Goal: Task Accomplishment & Management: Manage account settings

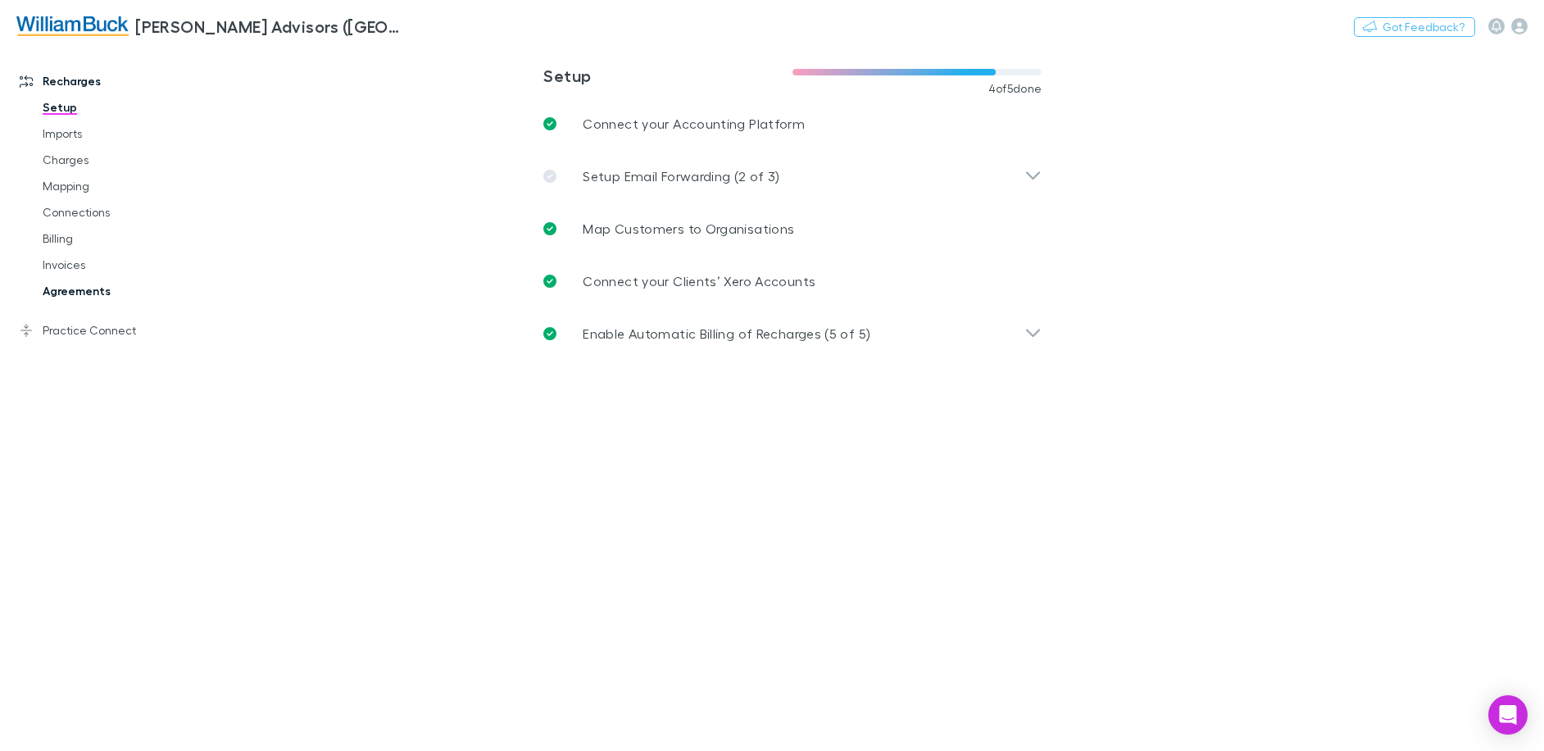
click at [91, 292] on link "Agreements" at bounding box center [123, 291] width 195 height 26
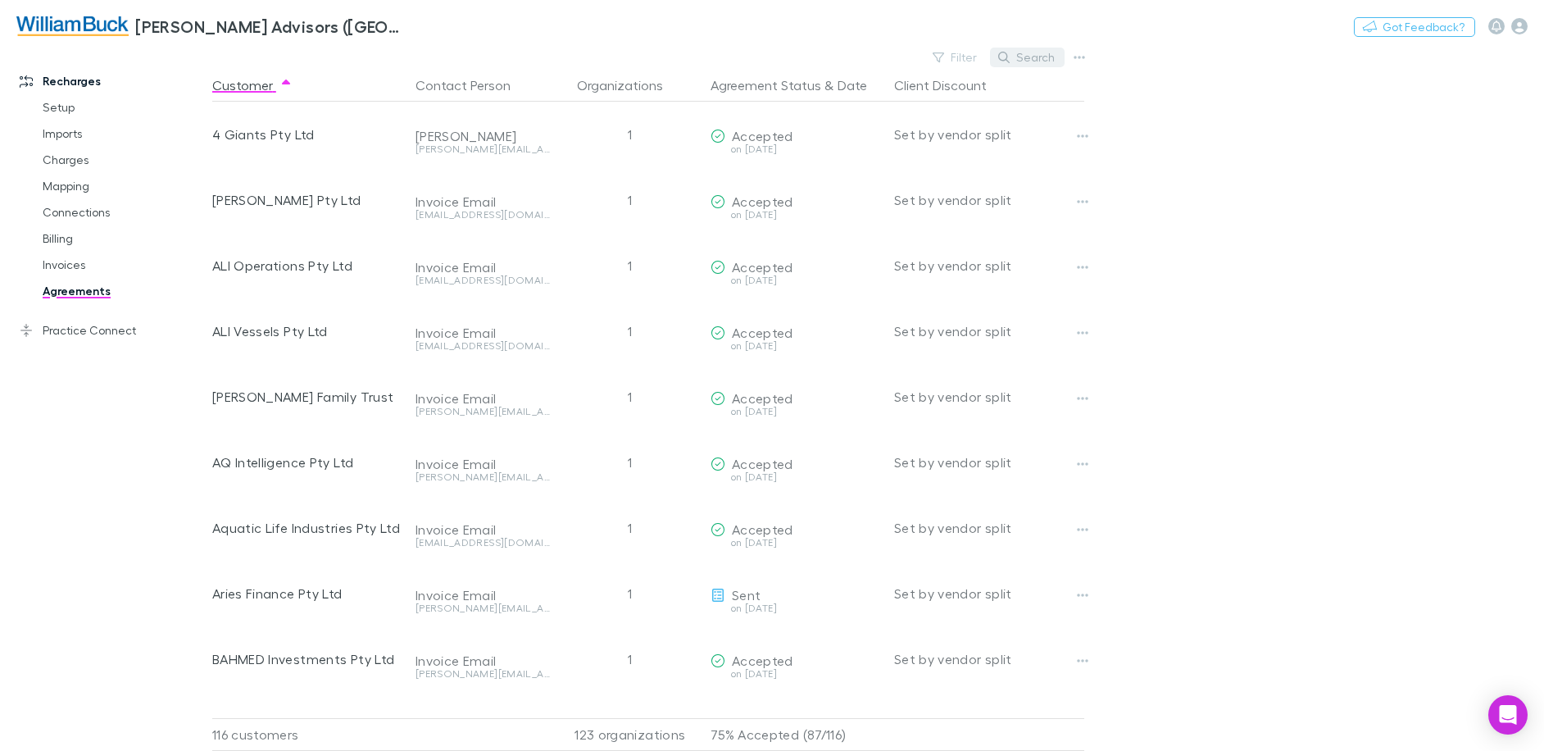
click at [1020, 57] on button "Search" at bounding box center [1027, 58] width 75 height 20
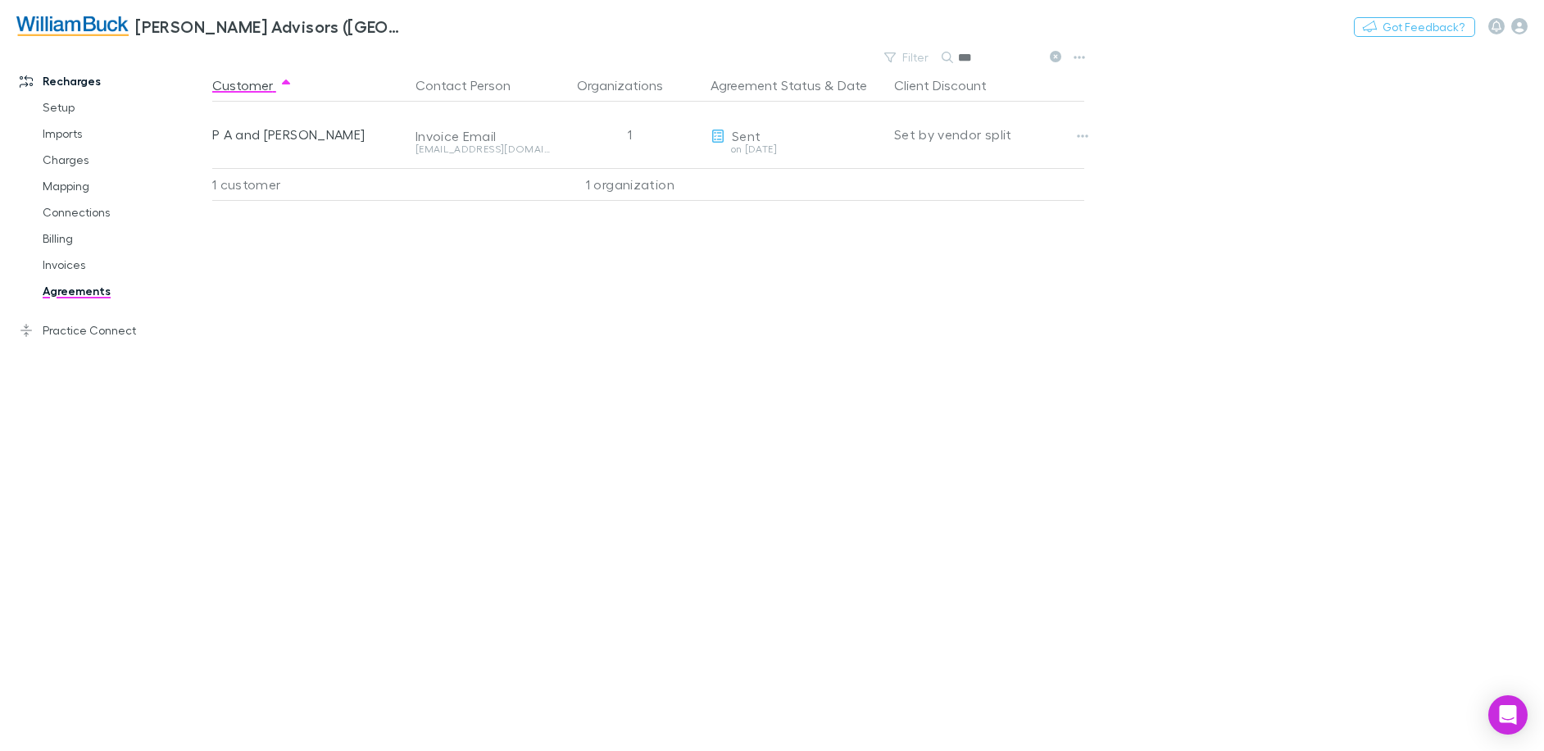
type input "***"
drag, startPoint x: 1051, startPoint y: 59, endPoint x: 1019, endPoint y: 100, distance: 52.0
click at [1052, 59] on icon at bounding box center [1055, 56] width 11 height 11
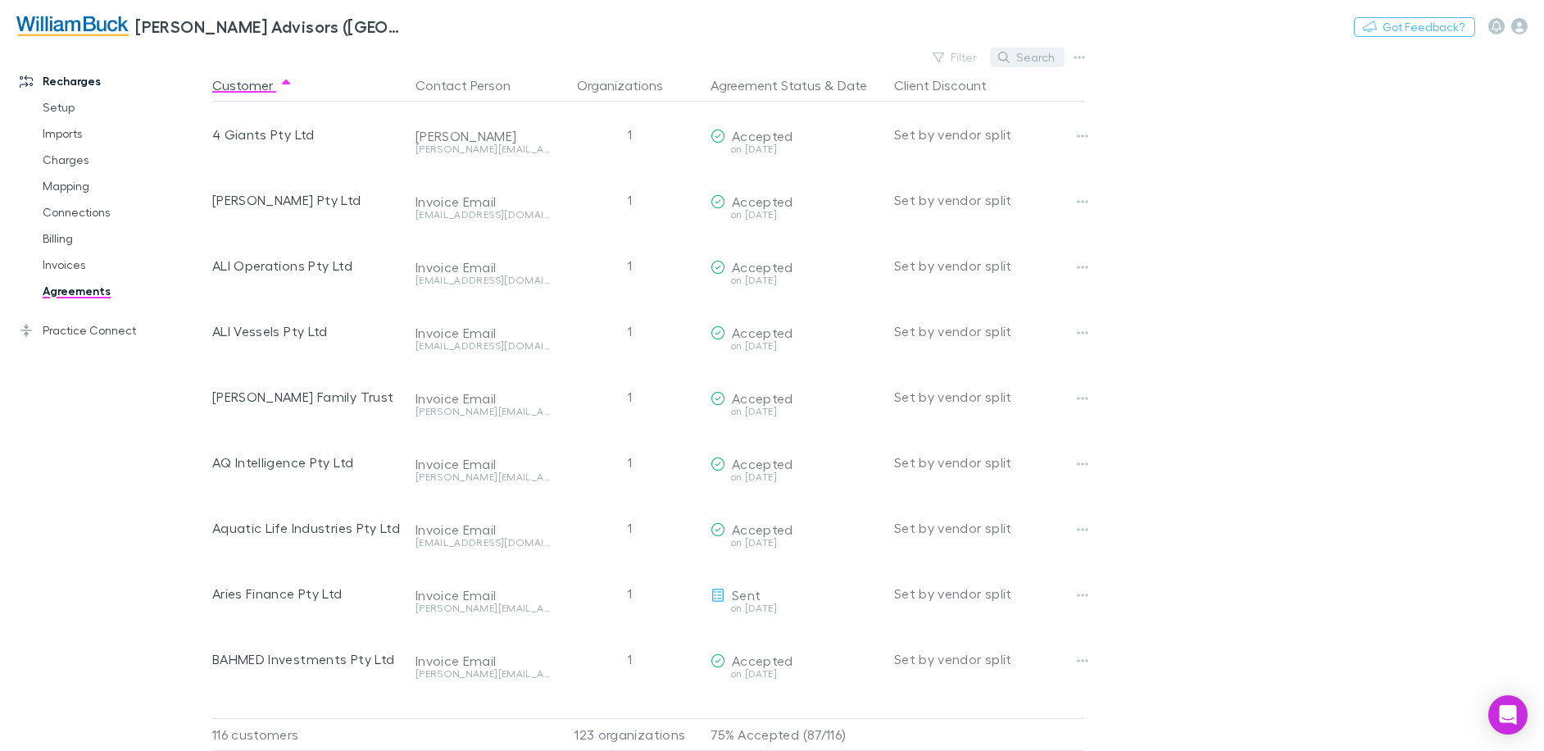
click at [1042, 54] on button "Search" at bounding box center [1027, 58] width 75 height 20
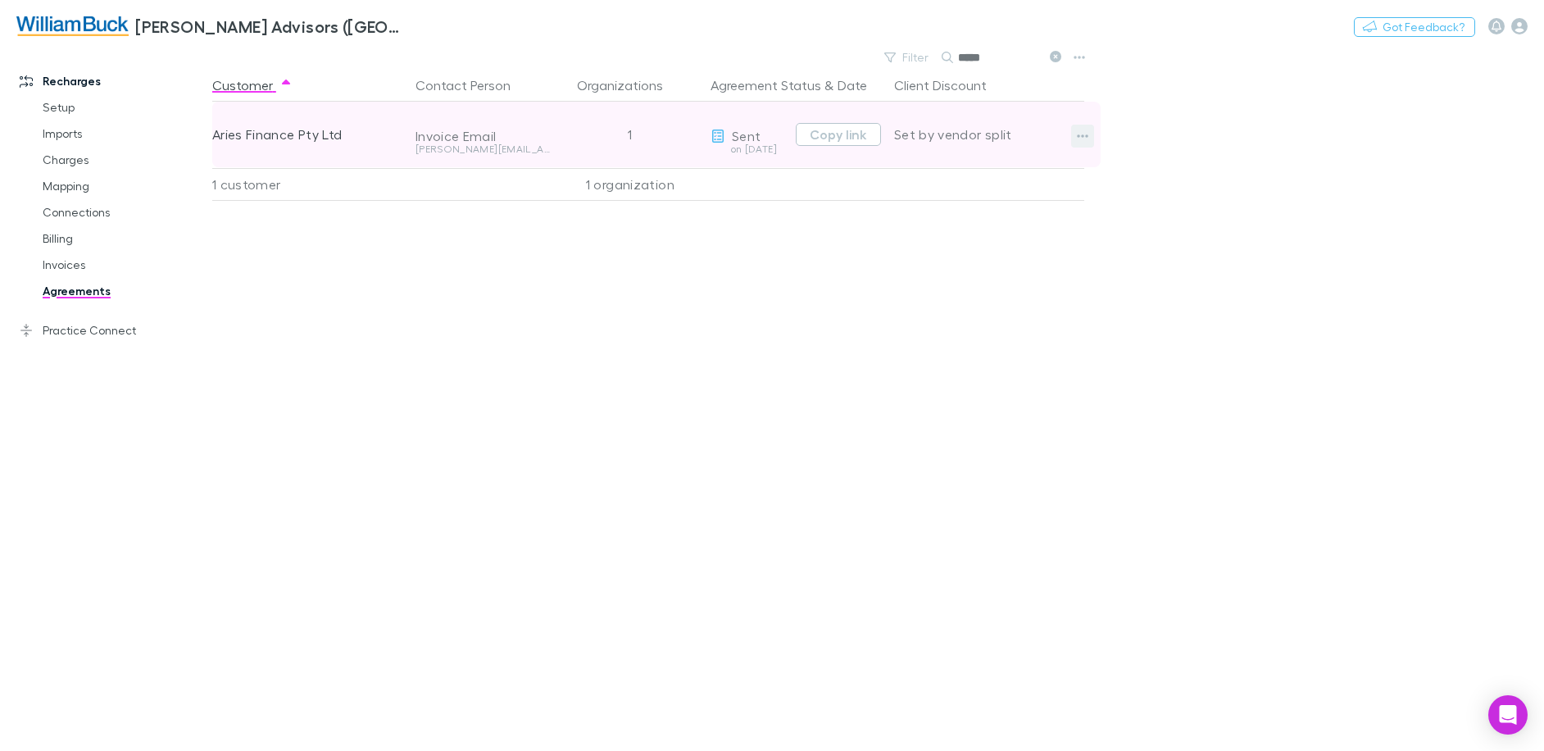
type input "*****"
click at [1078, 136] on icon "button" at bounding box center [1082, 135] width 11 height 3
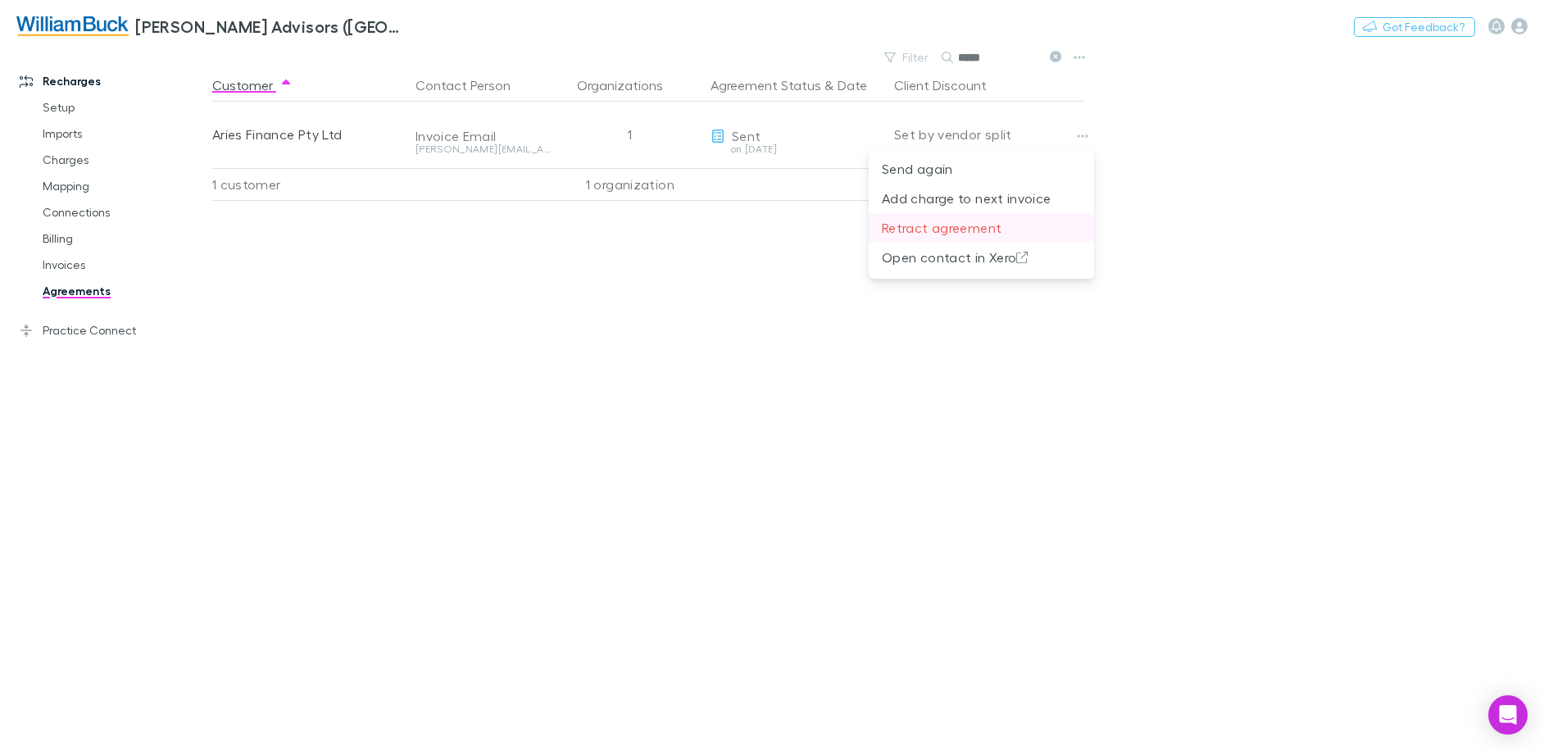
click at [914, 231] on p "Retract agreement" at bounding box center [981, 228] width 199 height 20
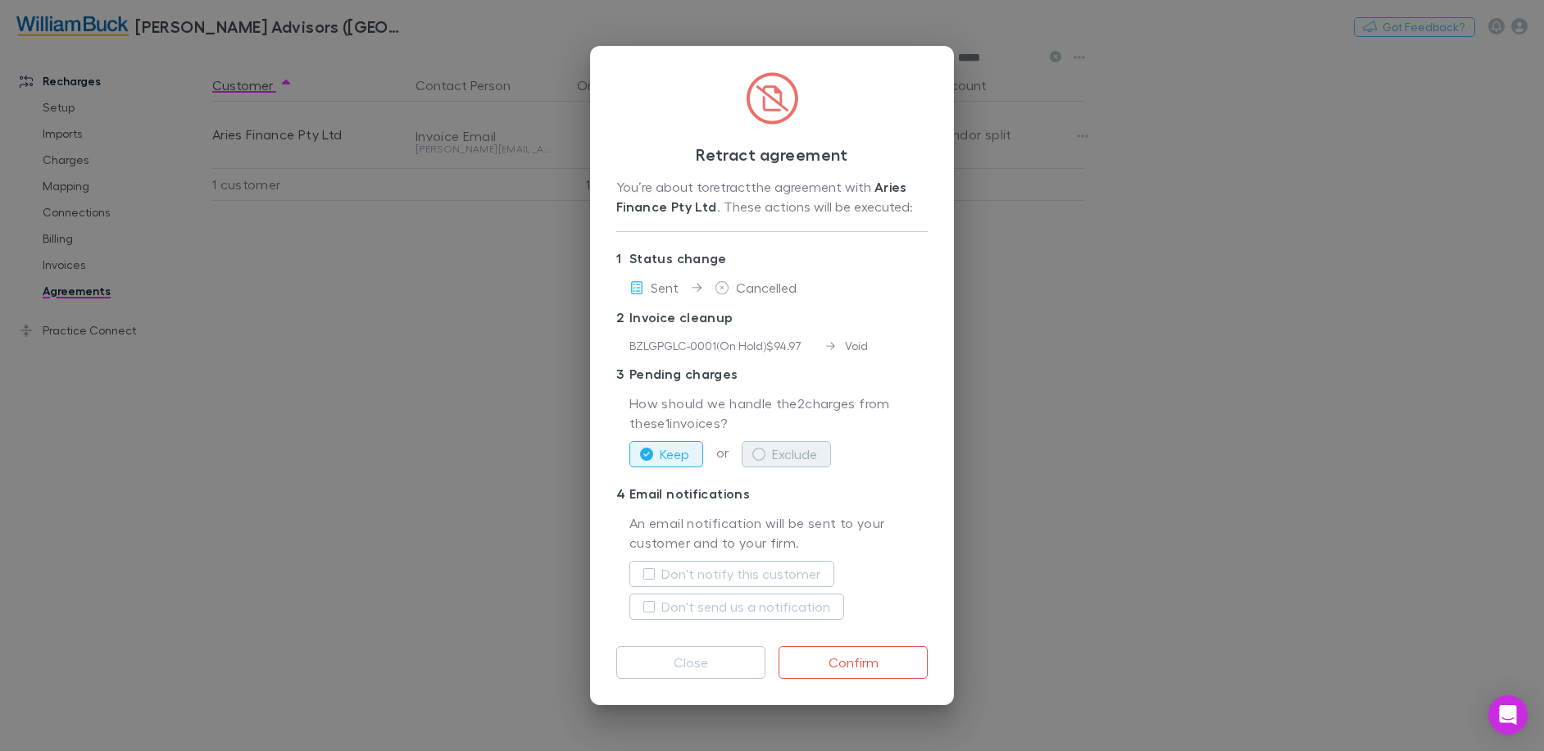
click at [773, 461] on button "Exclude" at bounding box center [786, 454] width 89 height 26
drag, startPoint x: 902, startPoint y: 669, endPoint x: 960, endPoint y: 661, distance: 58.6
click at [902, 667] on button "Confirm" at bounding box center [853, 662] width 149 height 33
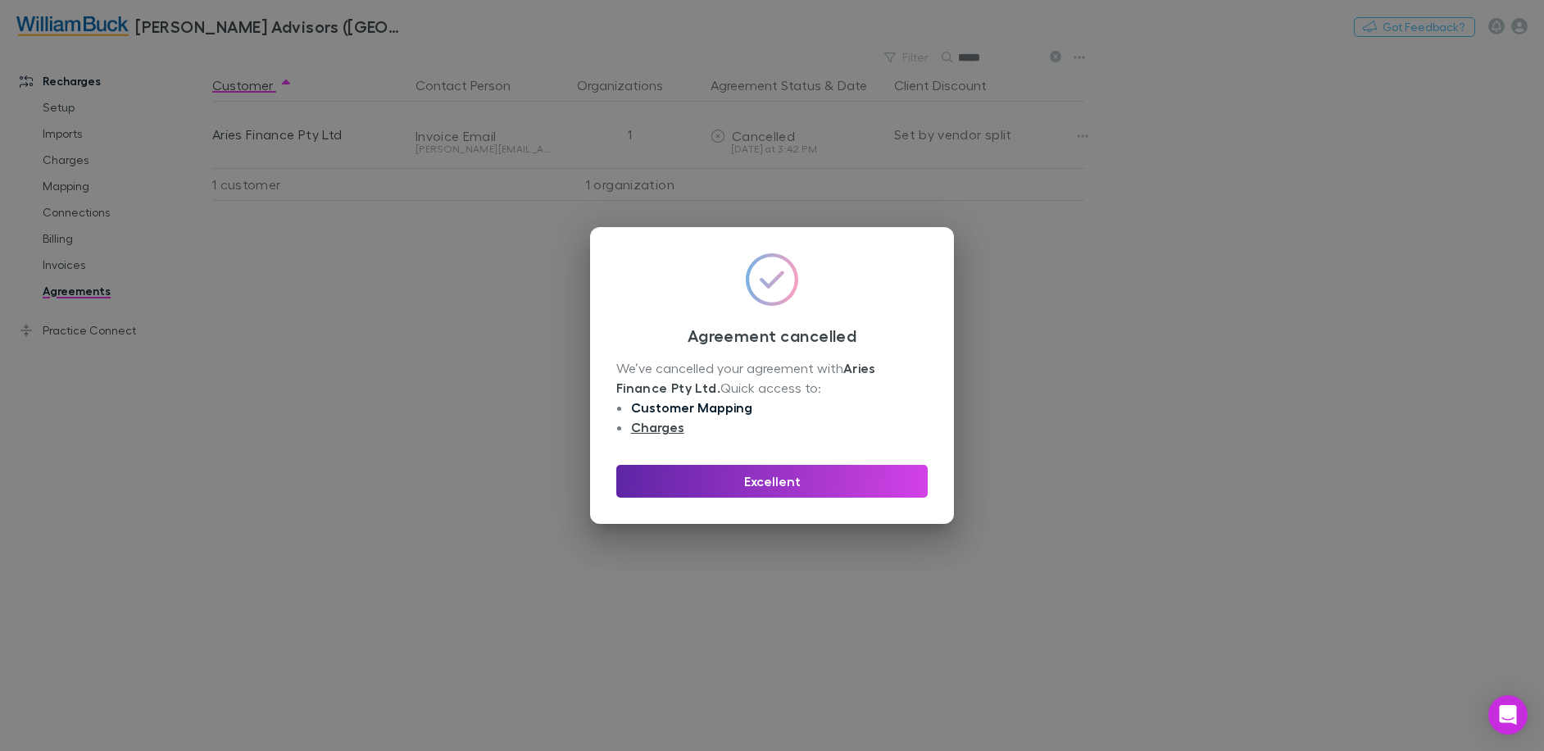
click at [720, 409] on link "Customer Mapping" at bounding box center [691, 407] width 121 height 16
click at [652, 431] on link "Charges" at bounding box center [657, 427] width 53 height 16
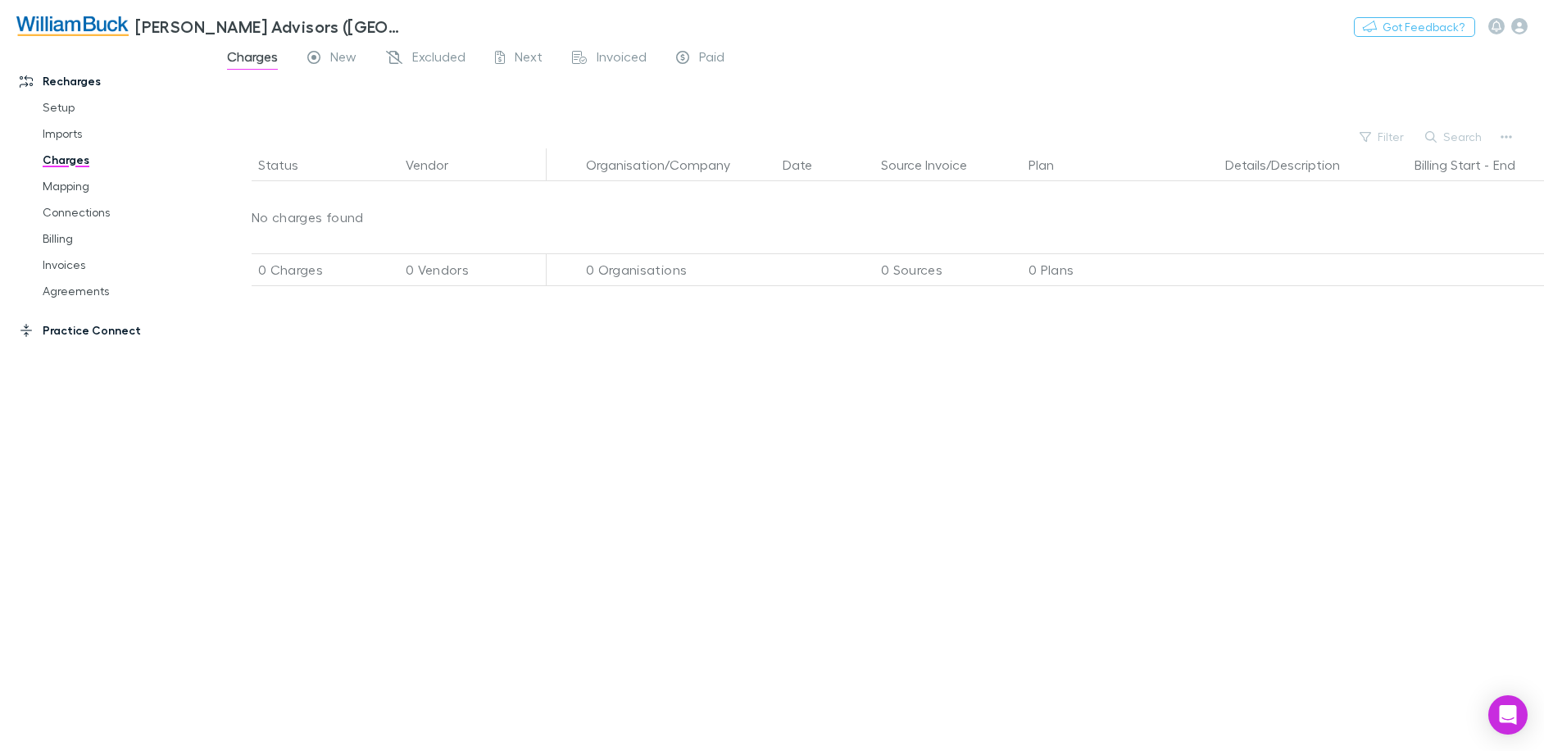
click at [90, 331] on link "Practice Connect" at bounding box center [112, 330] width 218 height 26
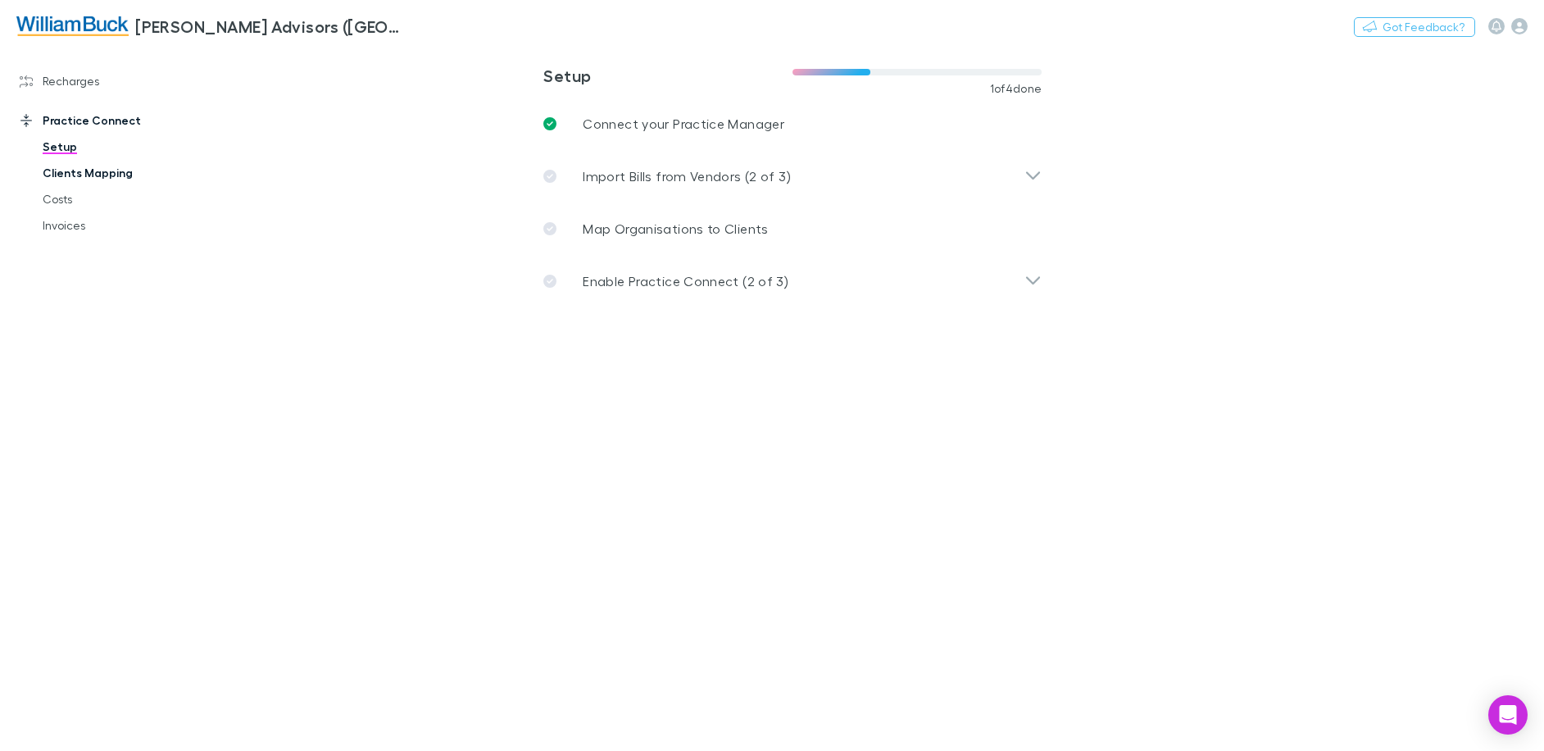
click at [89, 171] on link "Clients Mapping" at bounding box center [123, 173] width 195 height 26
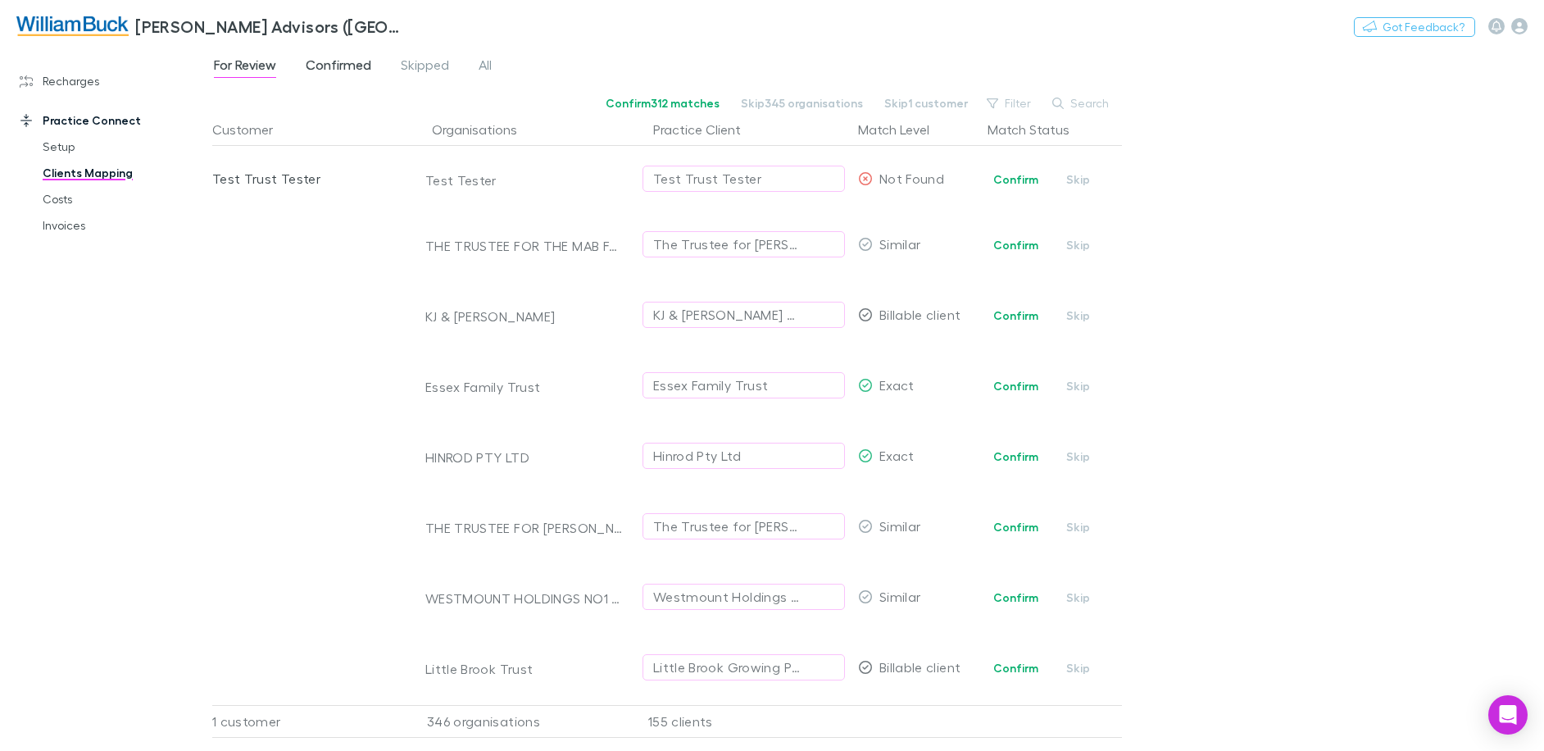
click at [311, 72] on span "Confirmed" at bounding box center [339, 67] width 66 height 21
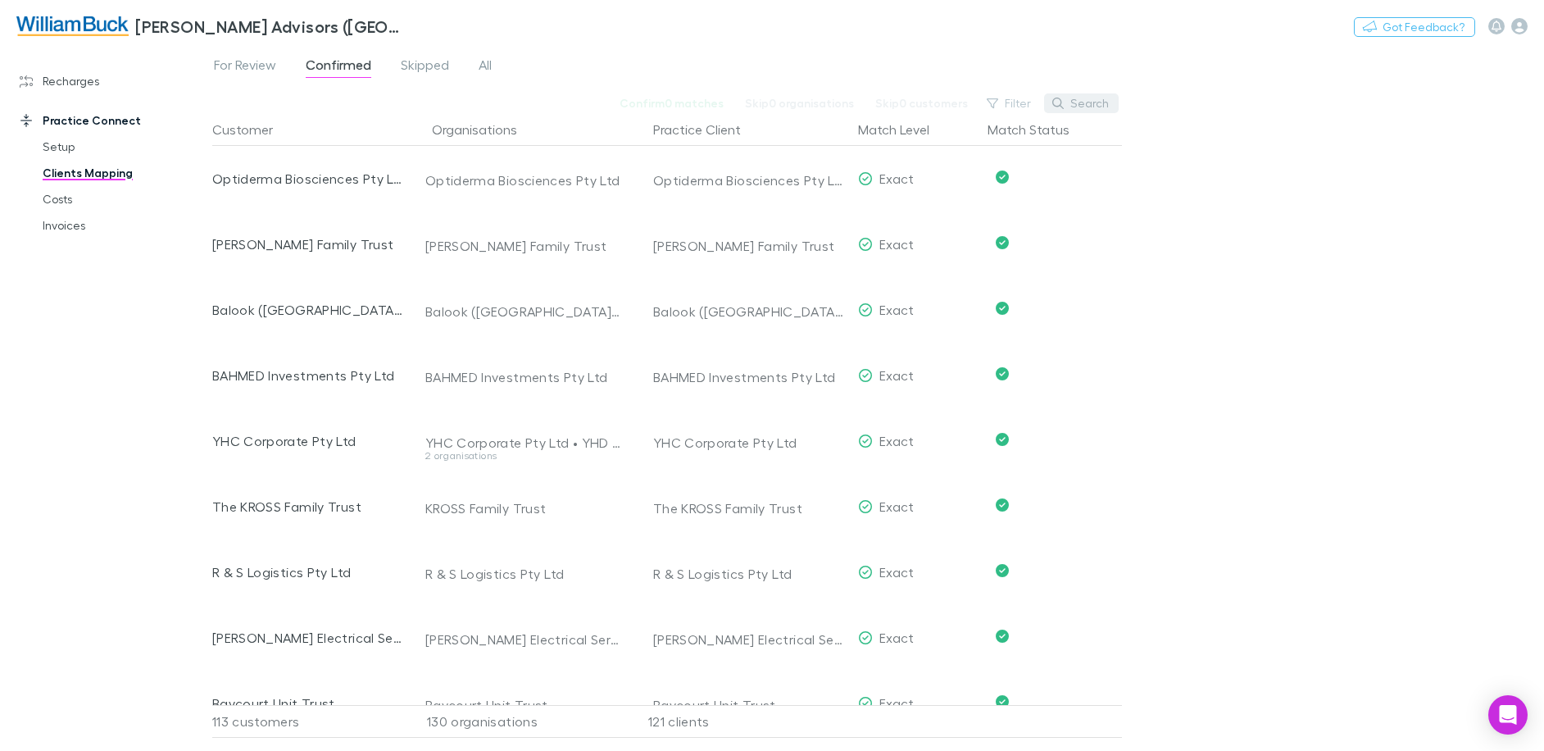
click at [1083, 106] on button "Search" at bounding box center [1081, 103] width 75 height 20
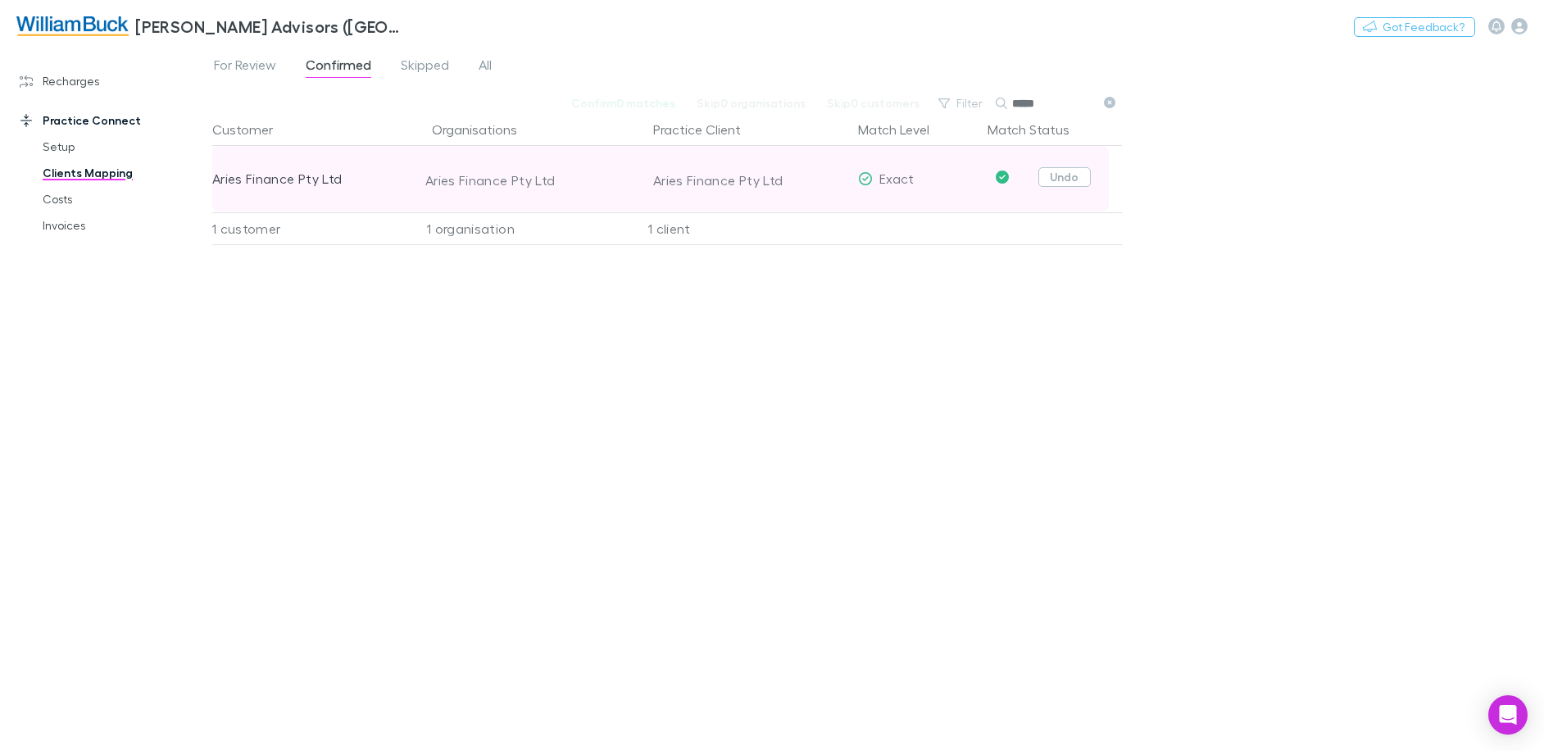
type input "*****"
click at [1073, 176] on button "Undo" at bounding box center [1064, 177] width 52 height 20
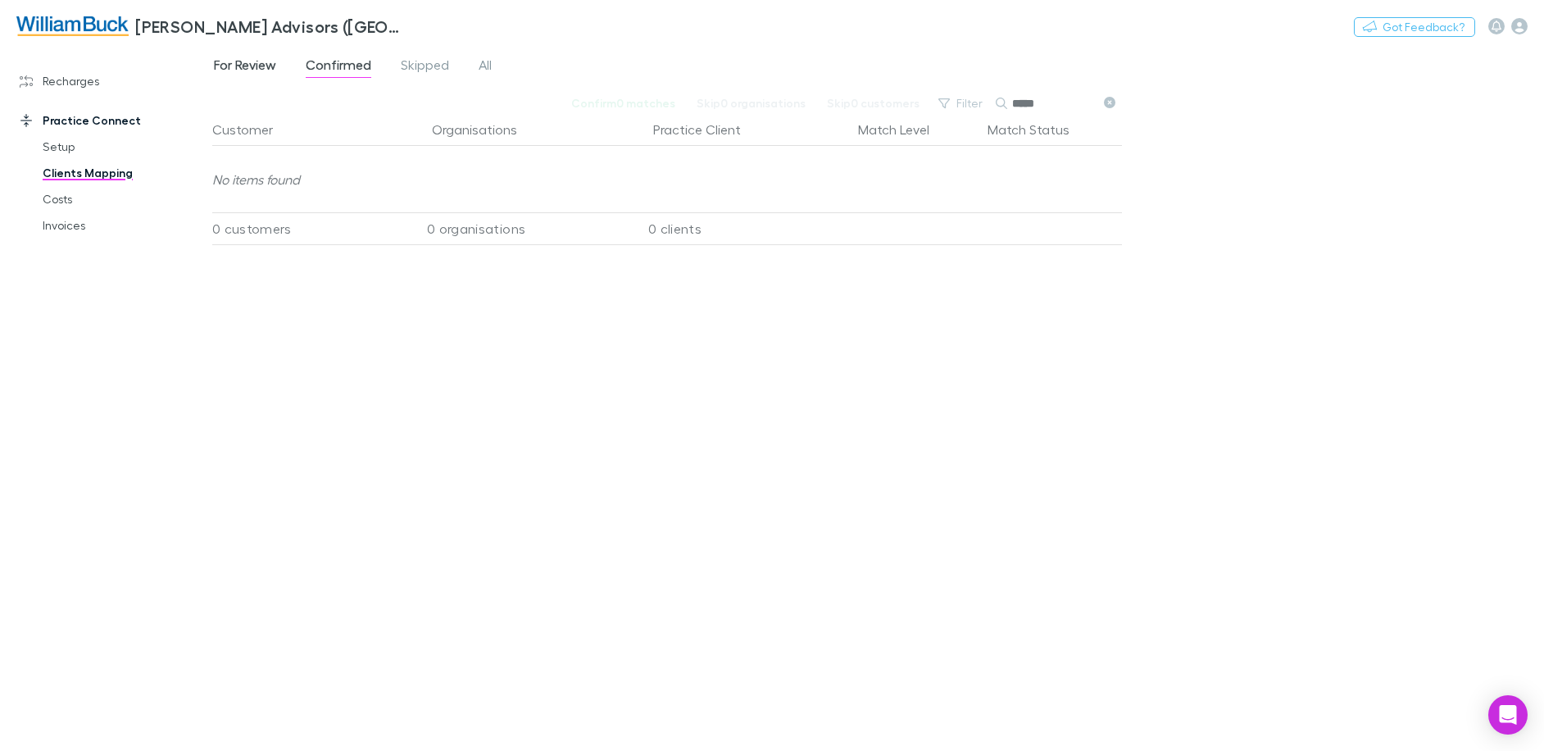
click at [271, 65] on span "For Review" at bounding box center [245, 67] width 62 height 21
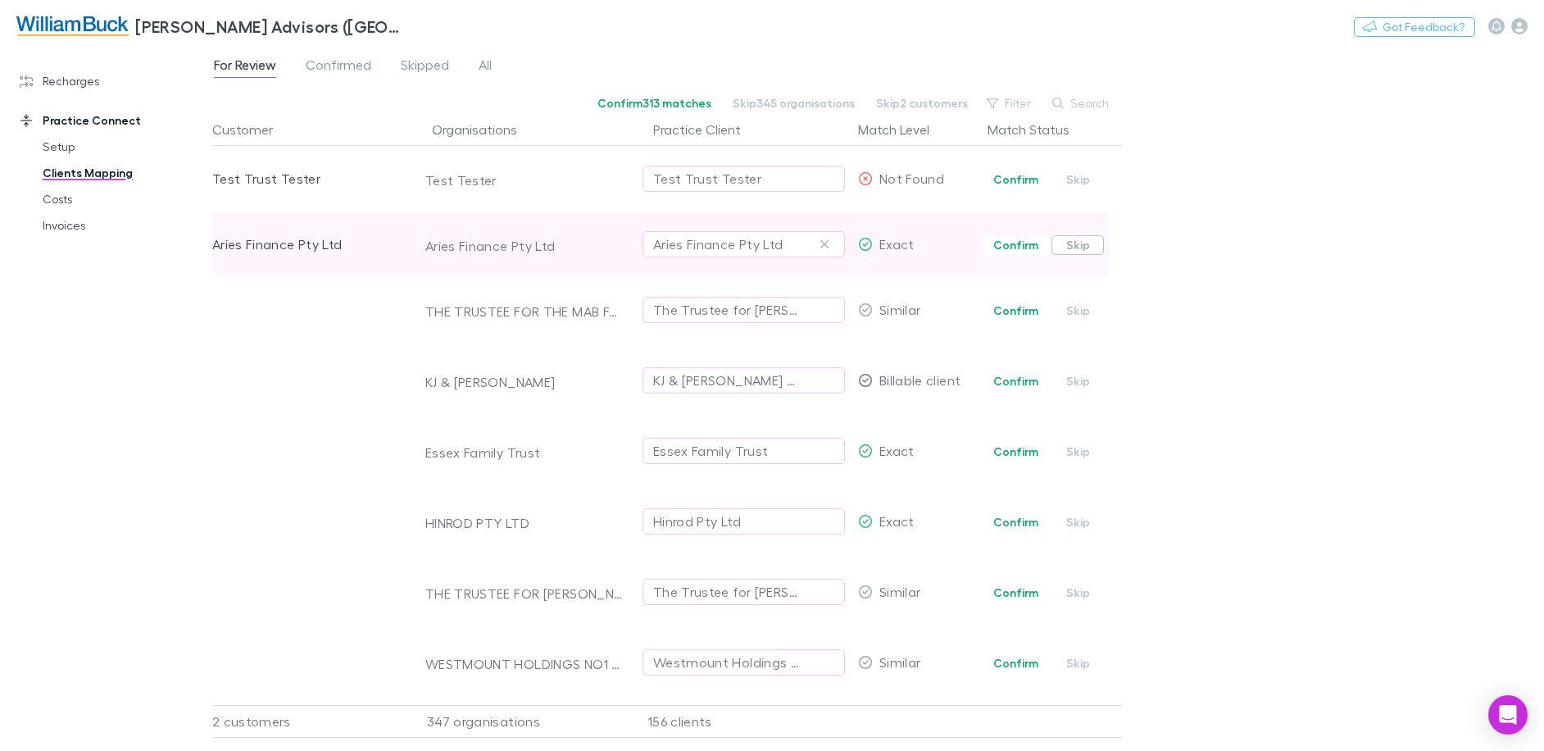
click at [1081, 249] on button "Skip" at bounding box center [1077, 245] width 52 height 20
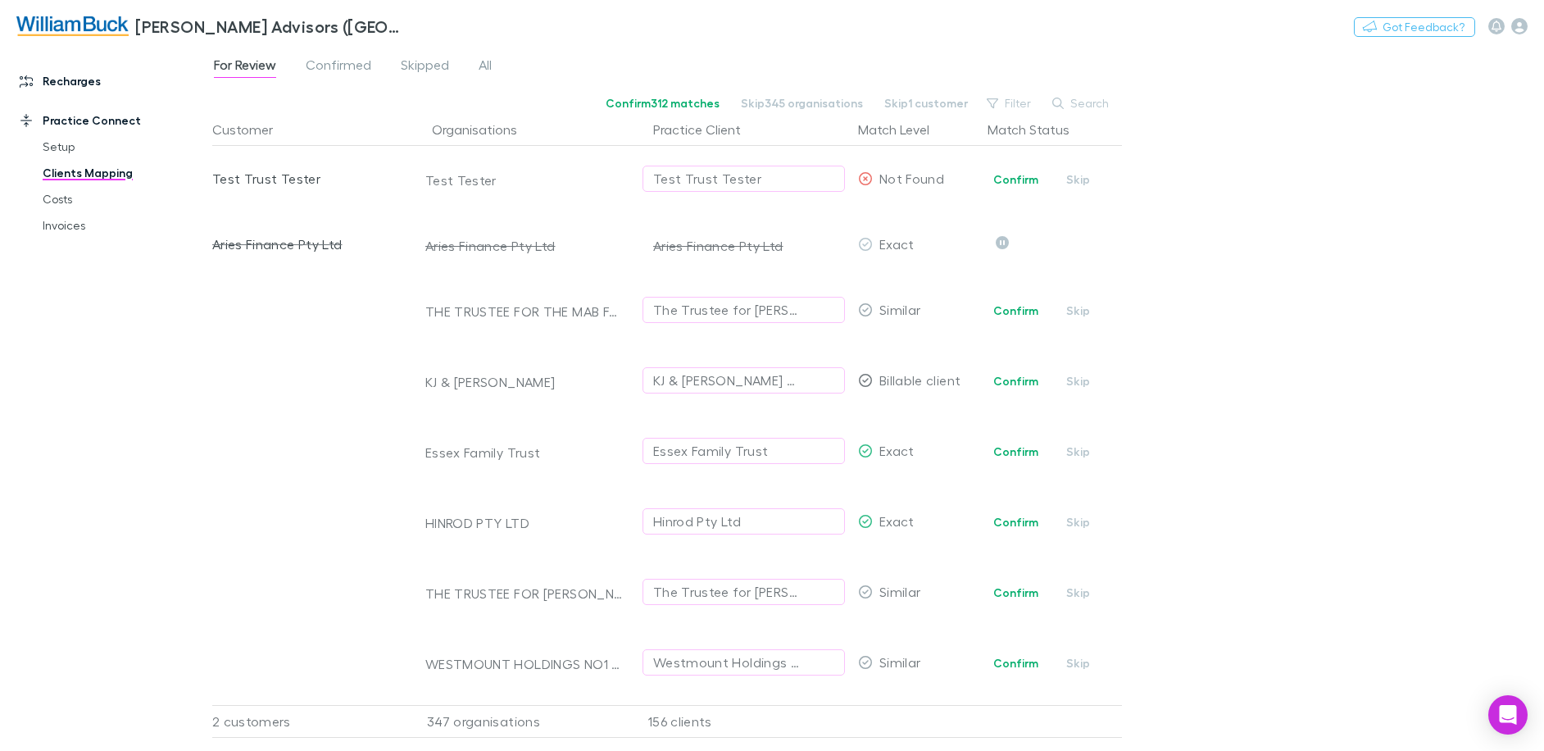
click at [61, 85] on link "Recharges" at bounding box center [112, 81] width 218 height 26
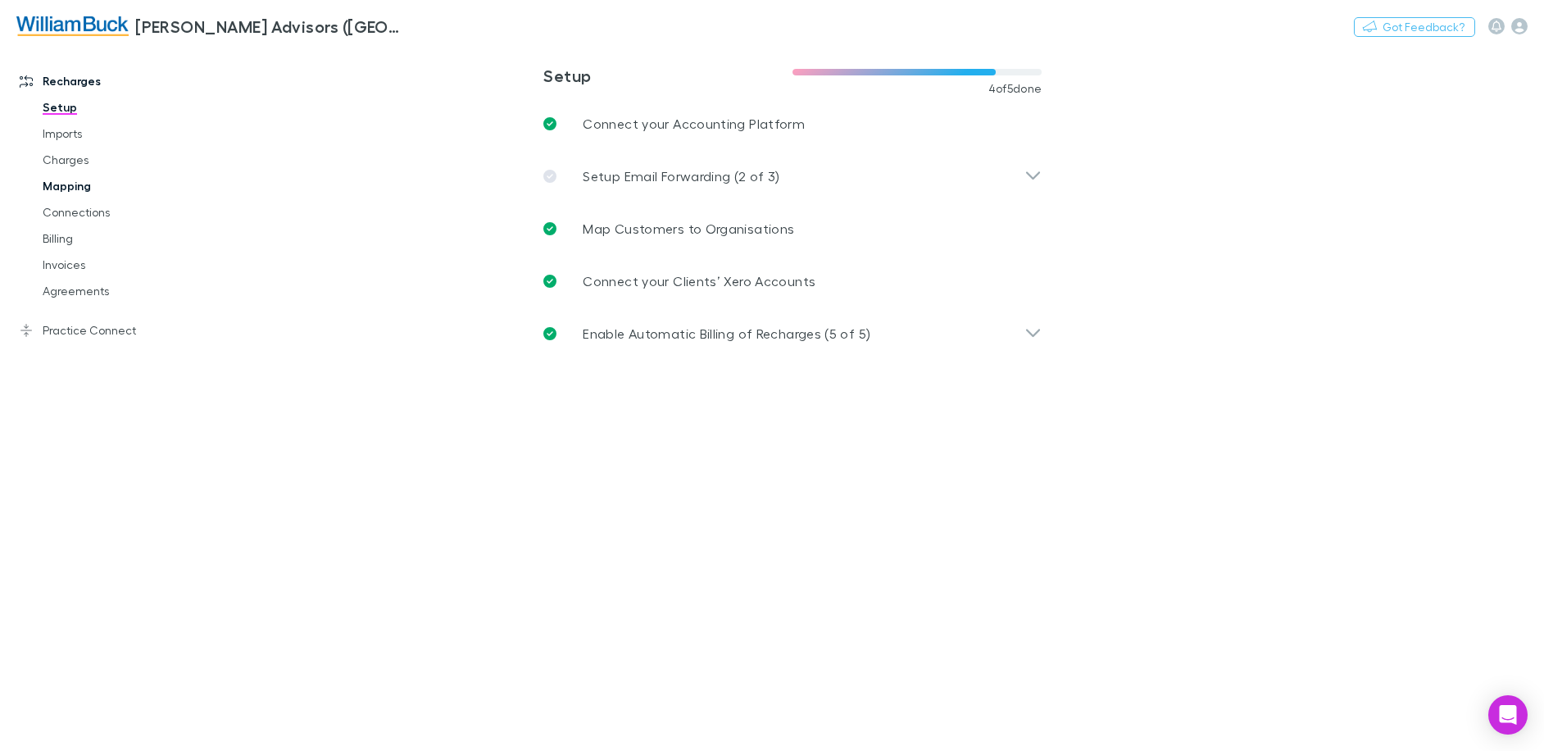
click at [73, 191] on link "Mapping" at bounding box center [123, 186] width 195 height 26
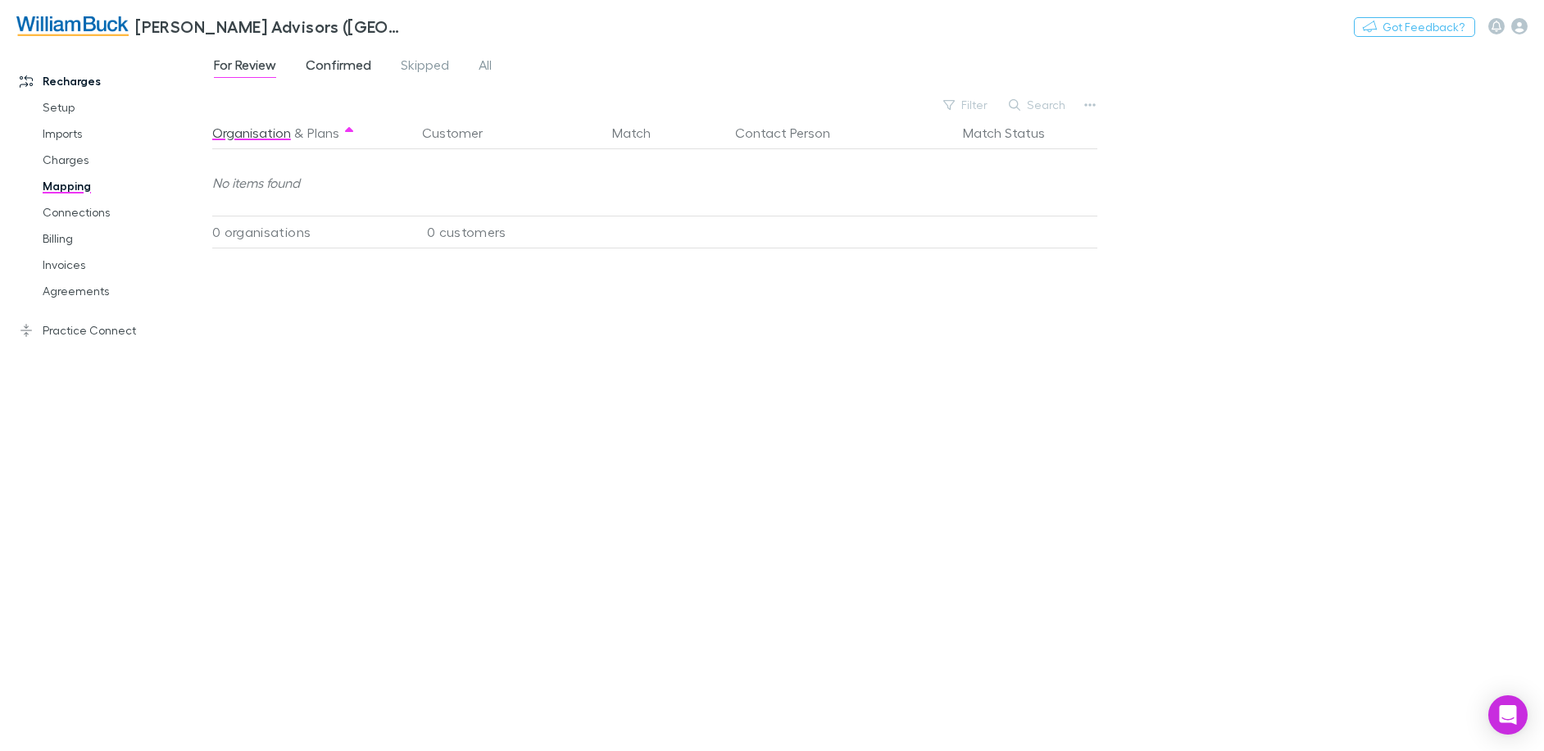
click at [342, 65] on span "Confirmed" at bounding box center [339, 67] width 66 height 21
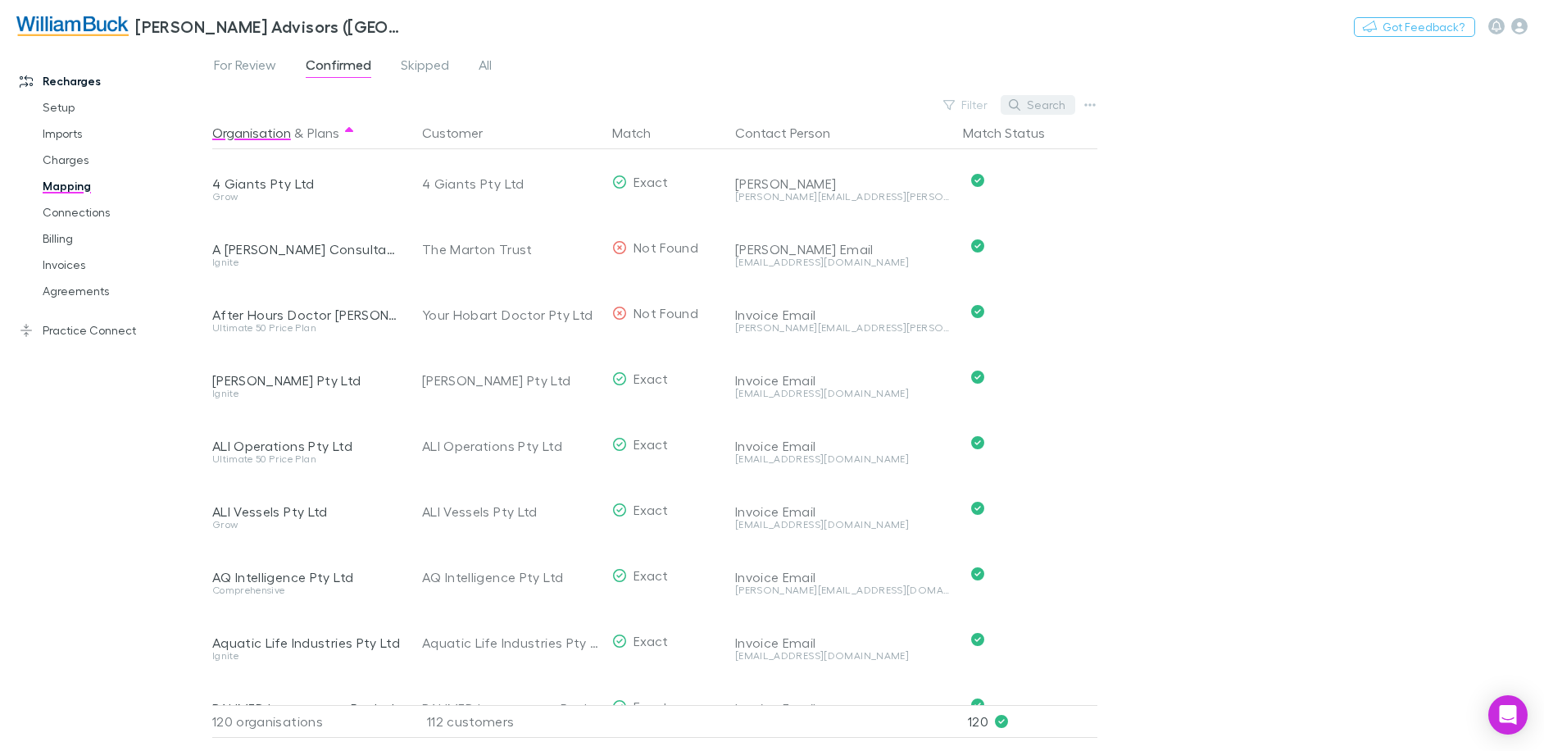
click at [1054, 102] on button "Search" at bounding box center [1038, 105] width 75 height 20
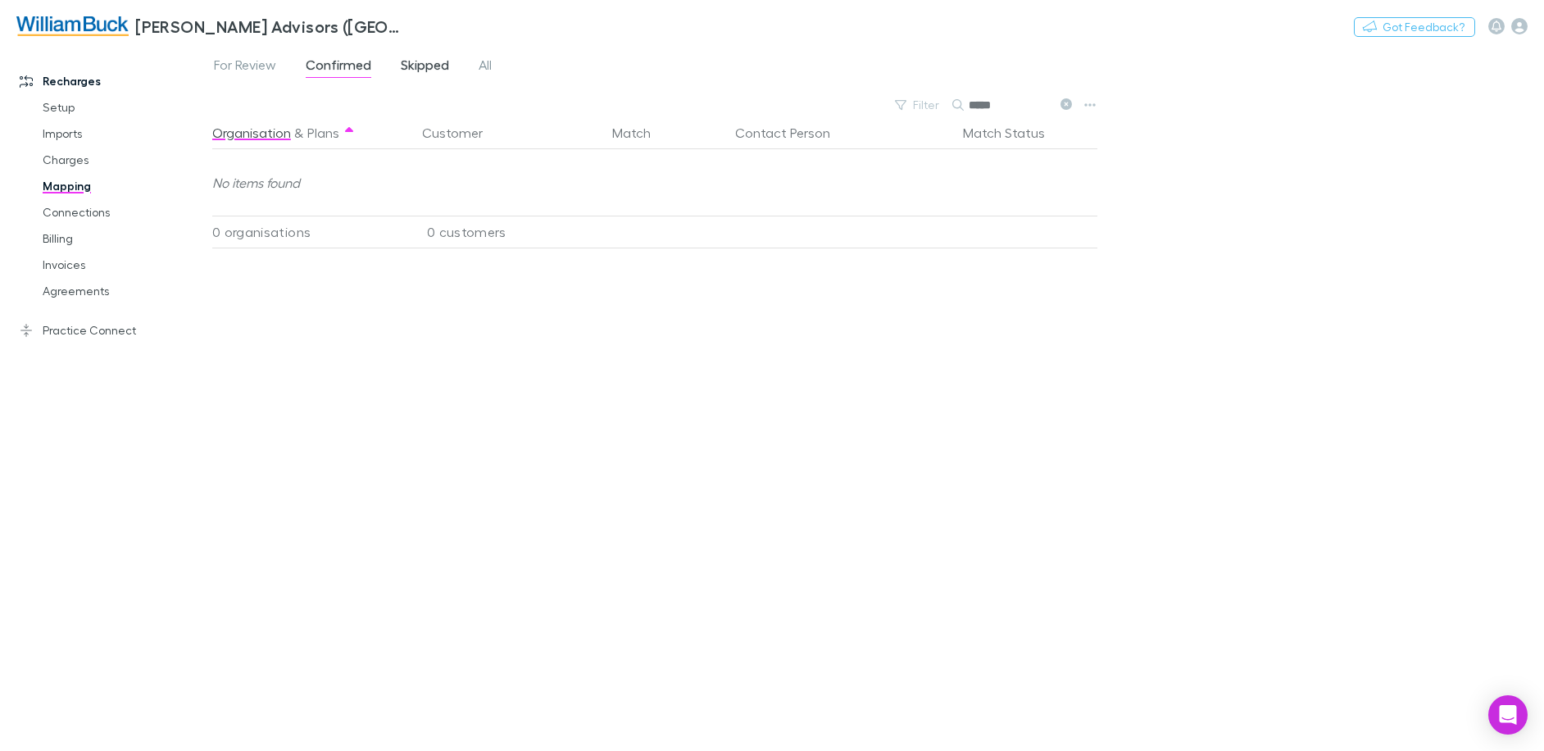
type input "*****"
click at [426, 68] on span "Skipped" at bounding box center [425, 67] width 48 height 21
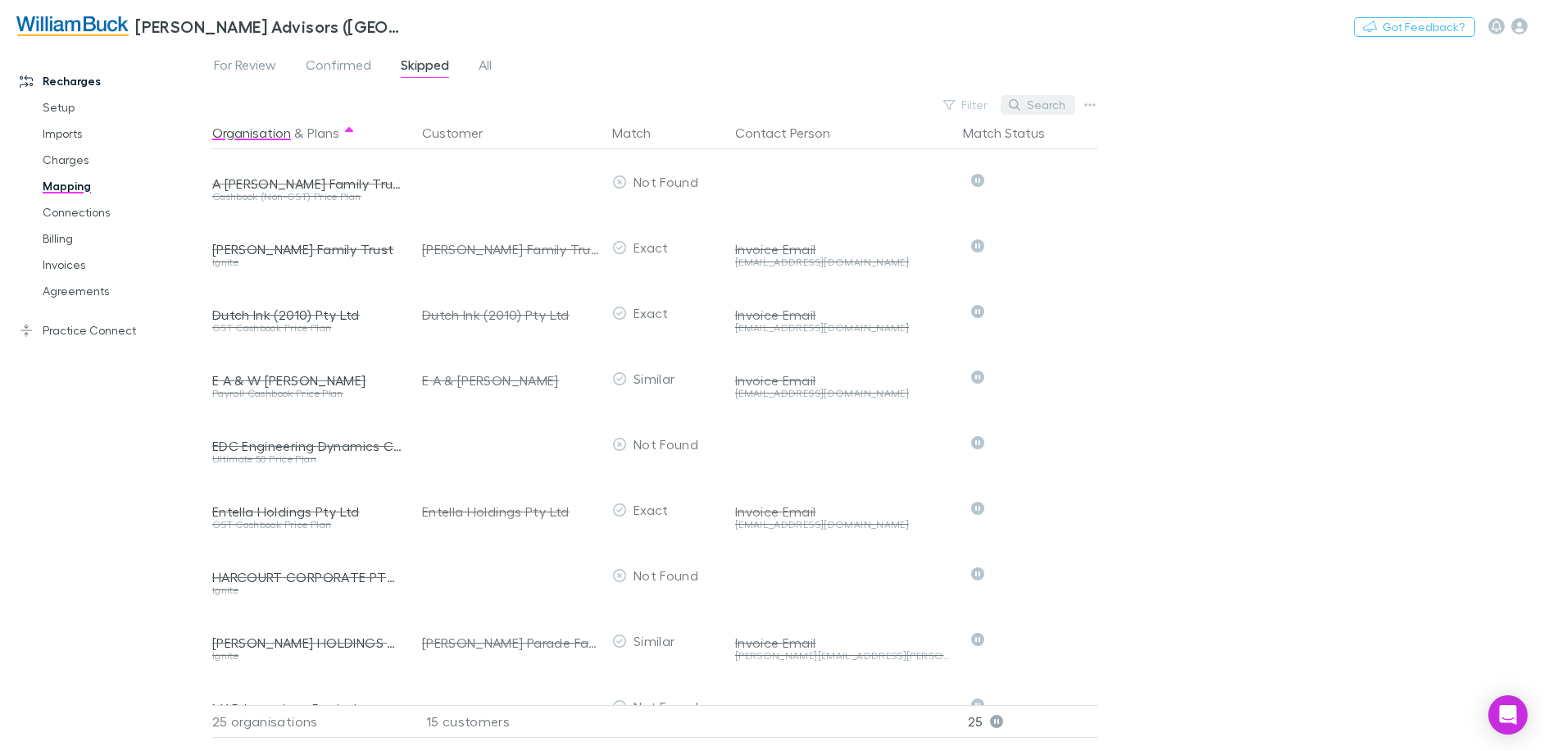
click at [1063, 103] on button "Search" at bounding box center [1038, 105] width 75 height 20
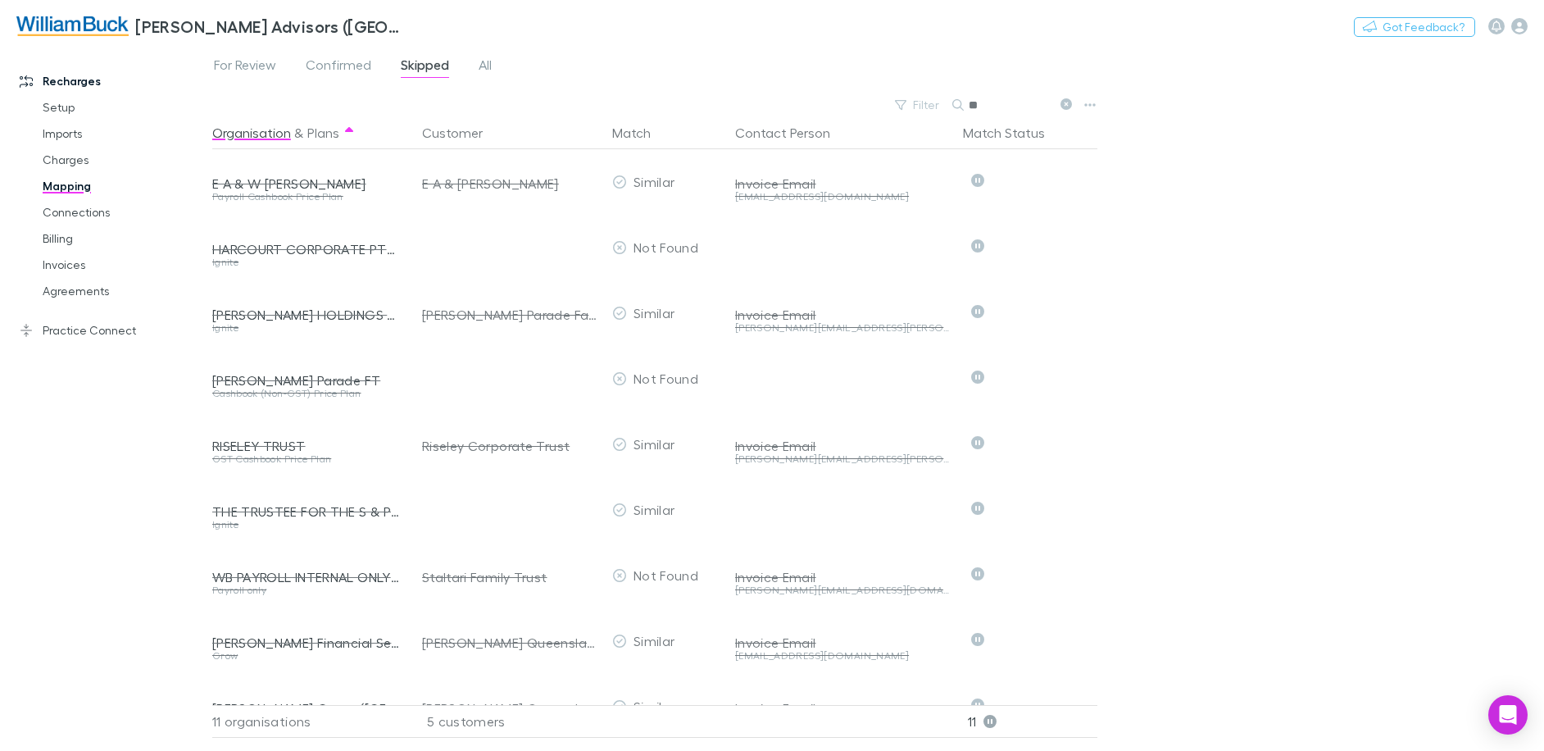
type input "*"
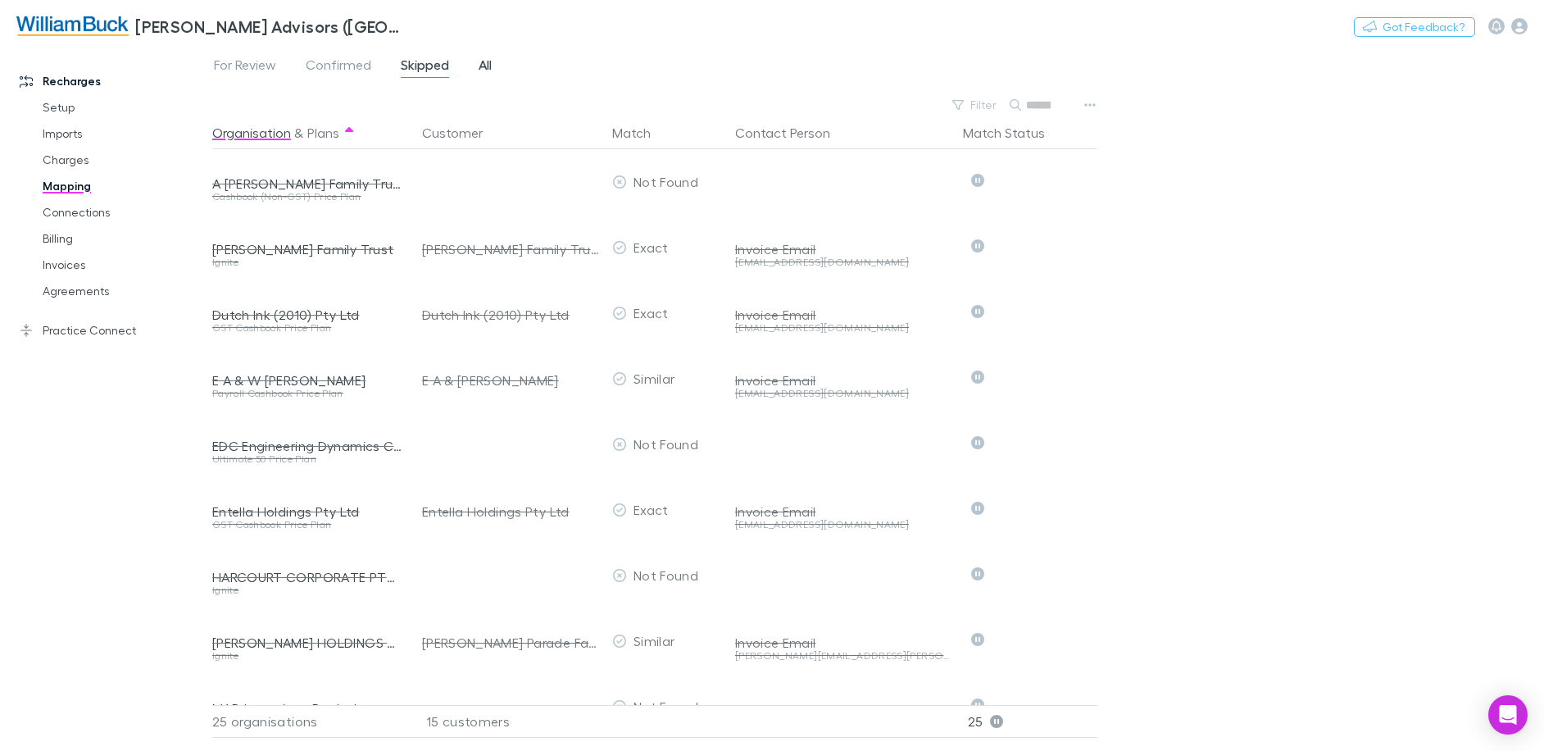
click at [484, 66] on span "All" at bounding box center [485, 67] width 13 height 21
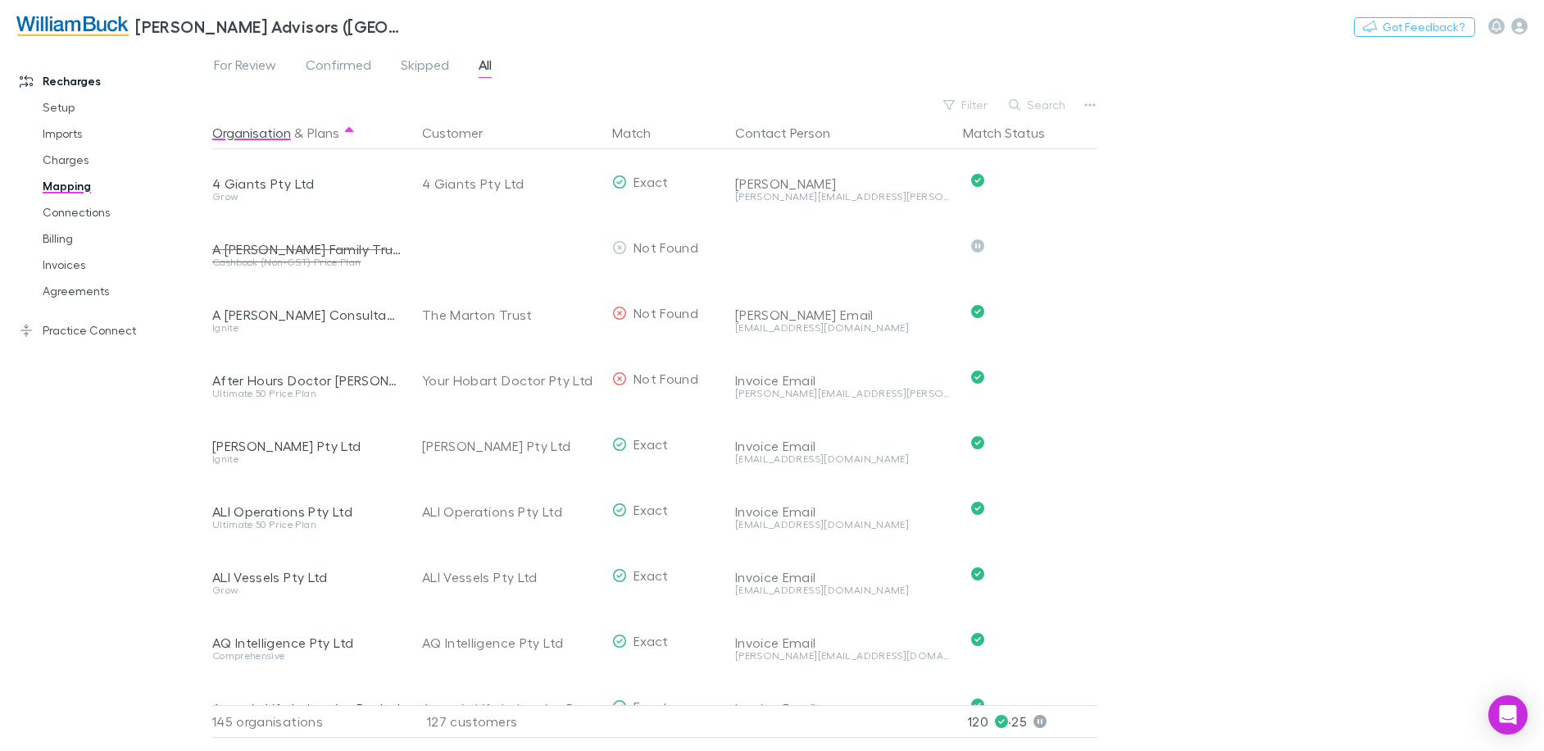
drag, startPoint x: 1032, startPoint y: 105, endPoint x: 1040, endPoint y: 103, distance: 8.4
click at [1032, 103] on button "Search" at bounding box center [1038, 105] width 75 height 20
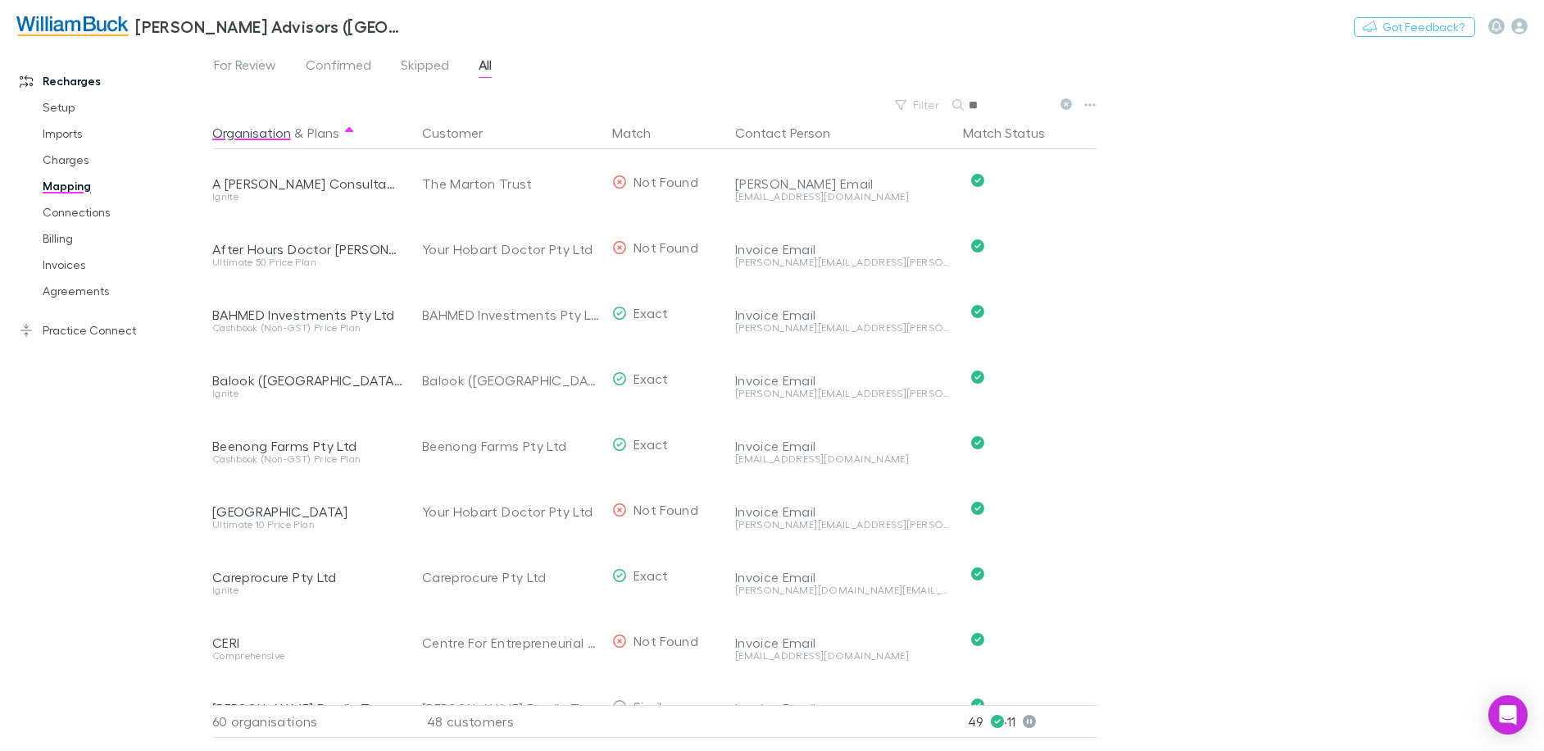
type input "*"
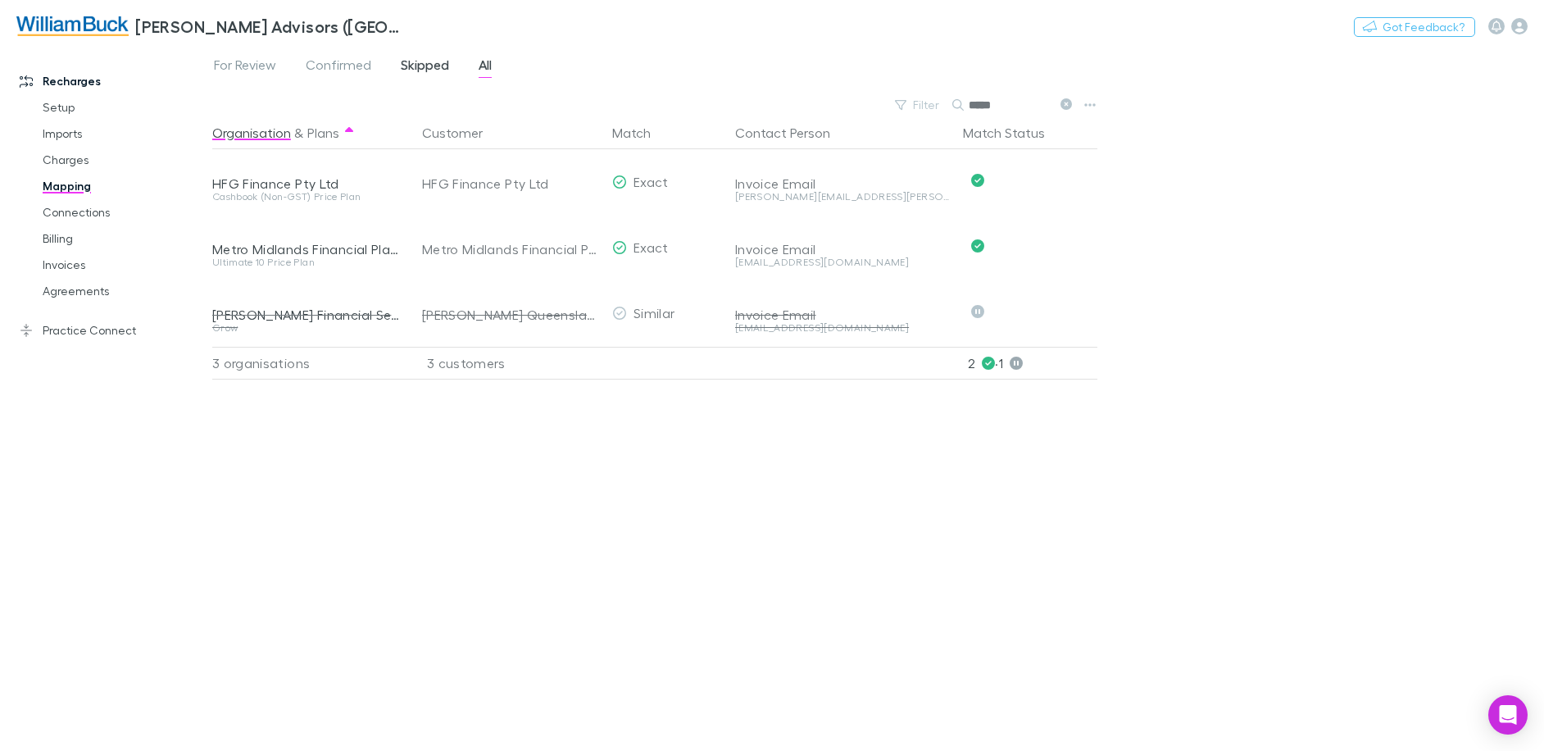
type input "*****"
click at [424, 68] on span "Skipped" at bounding box center [425, 67] width 48 height 21
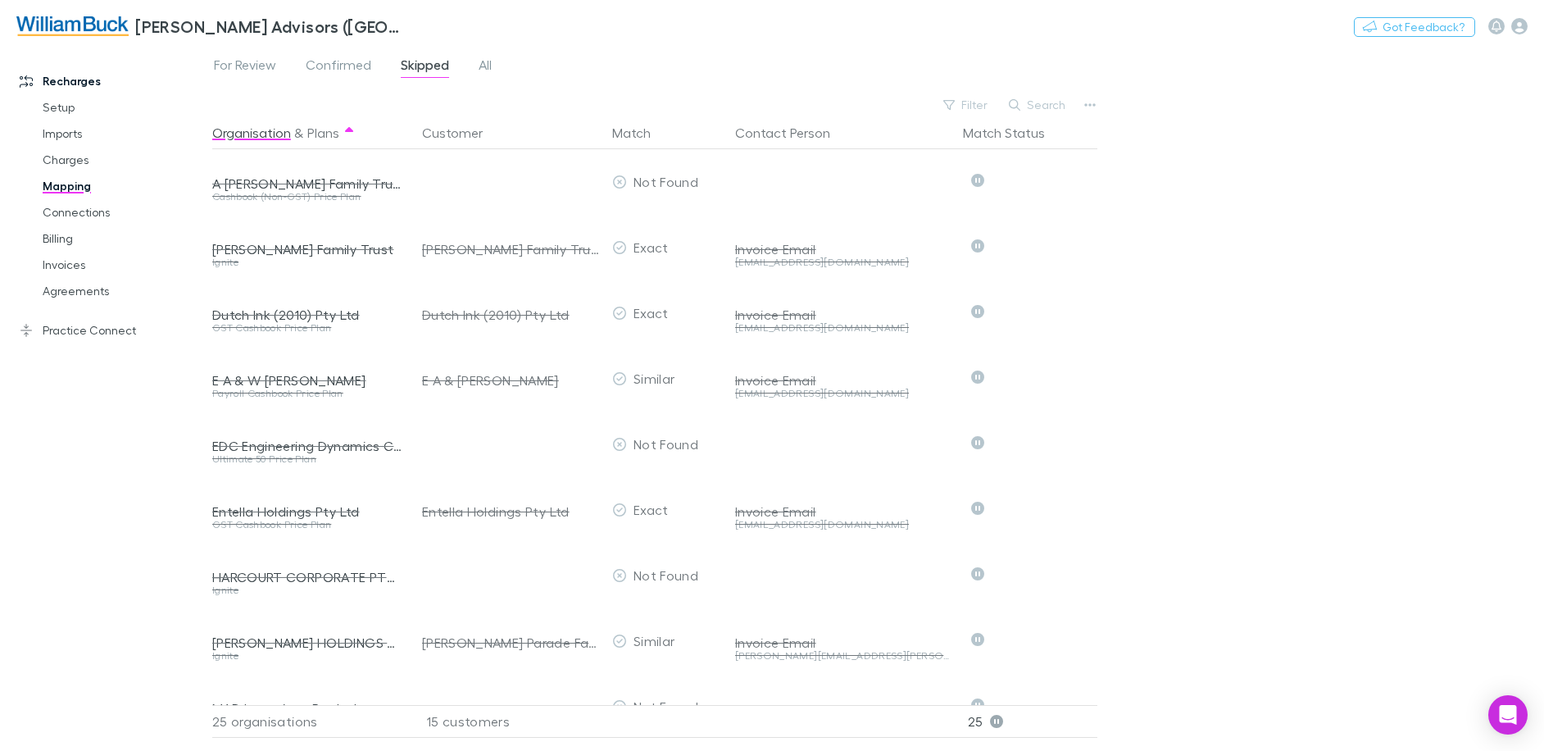
drag, startPoint x: 61, startPoint y: 329, endPoint x: 139, endPoint y: 377, distance: 91.6
click at [61, 329] on link "Practice Connect" at bounding box center [112, 330] width 218 height 26
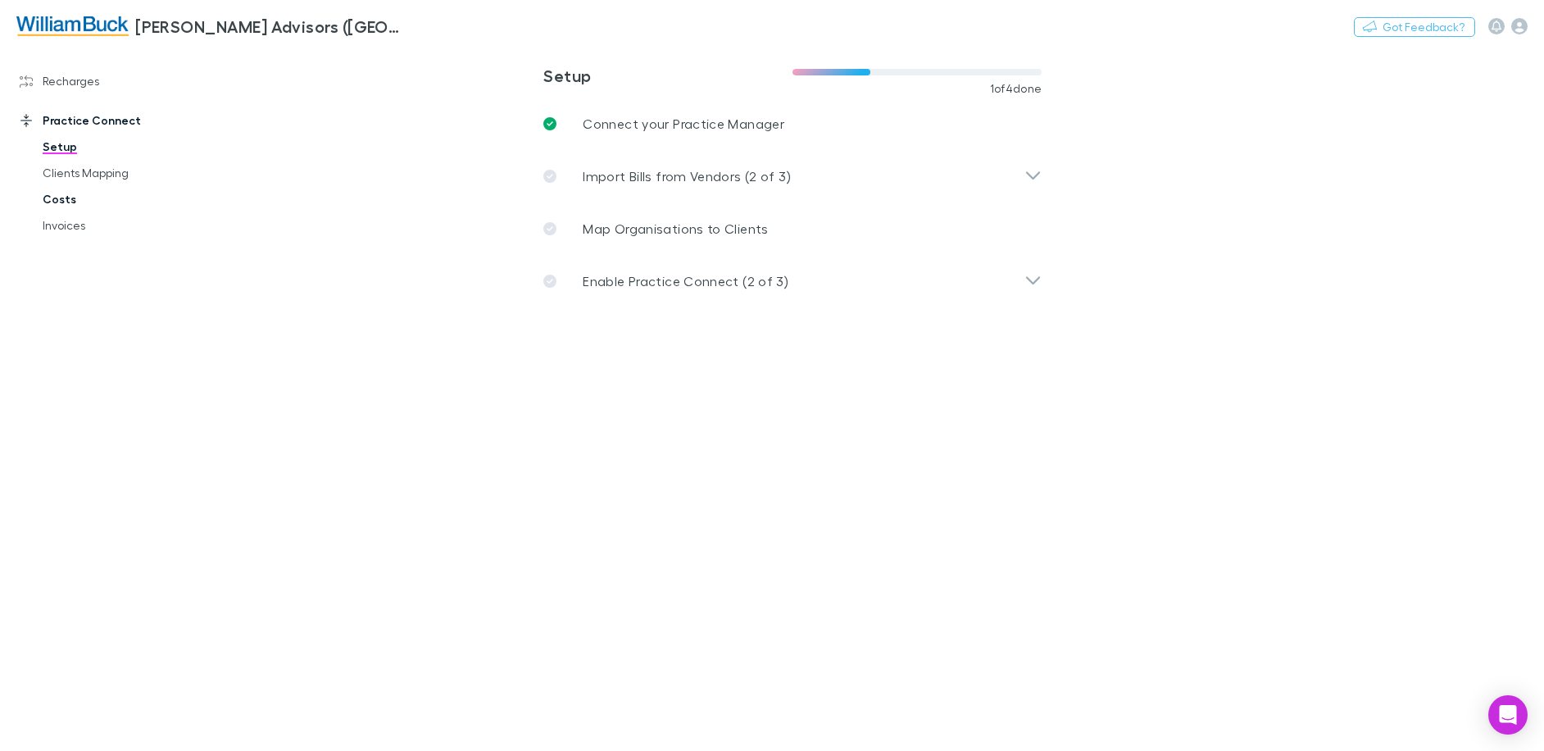
click at [63, 207] on link "Costs" at bounding box center [123, 199] width 195 height 26
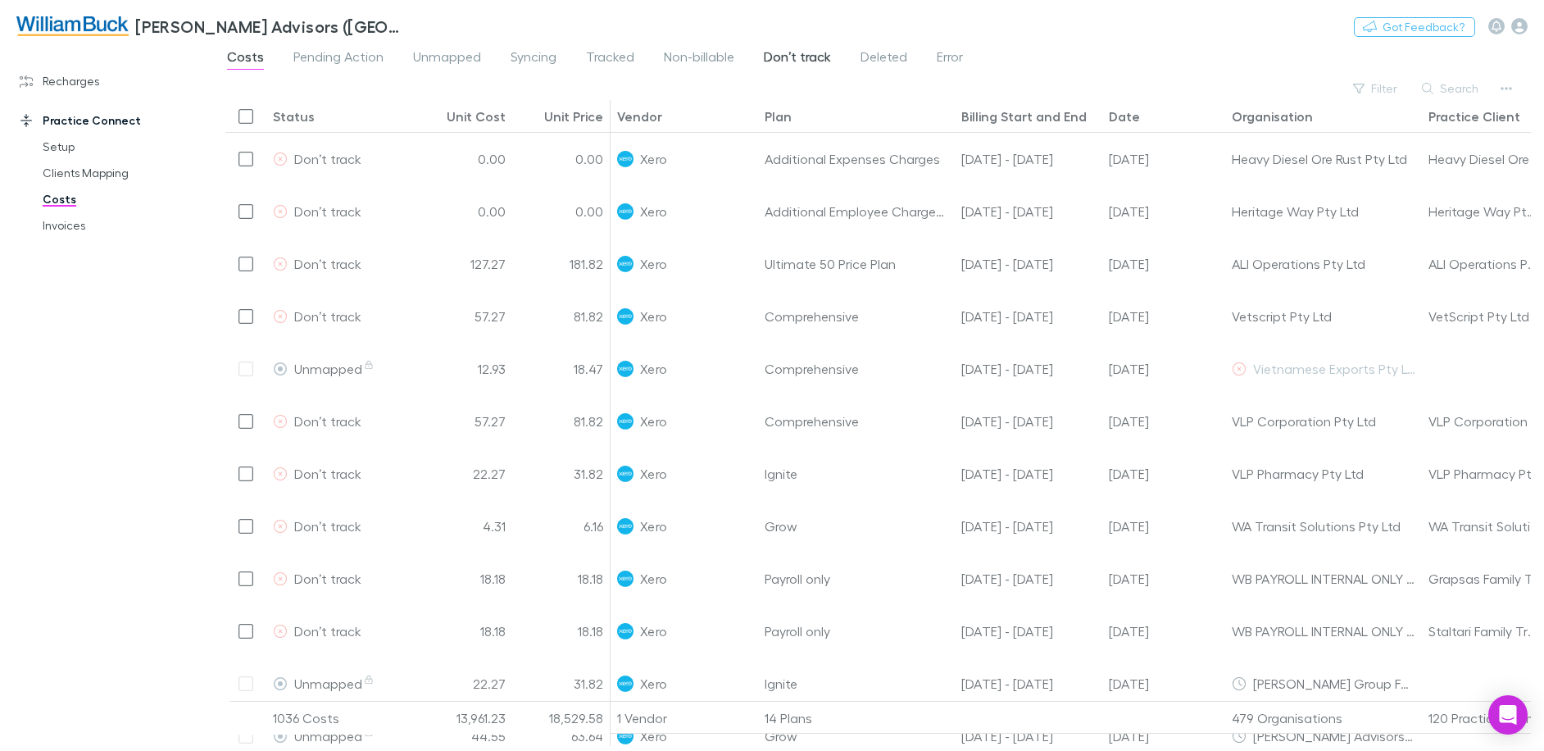
click at [817, 61] on span "Don’t track" at bounding box center [797, 58] width 67 height 21
click at [1467, 91] on button "Search" at bounding box center [1451, 89] width 75 height 20
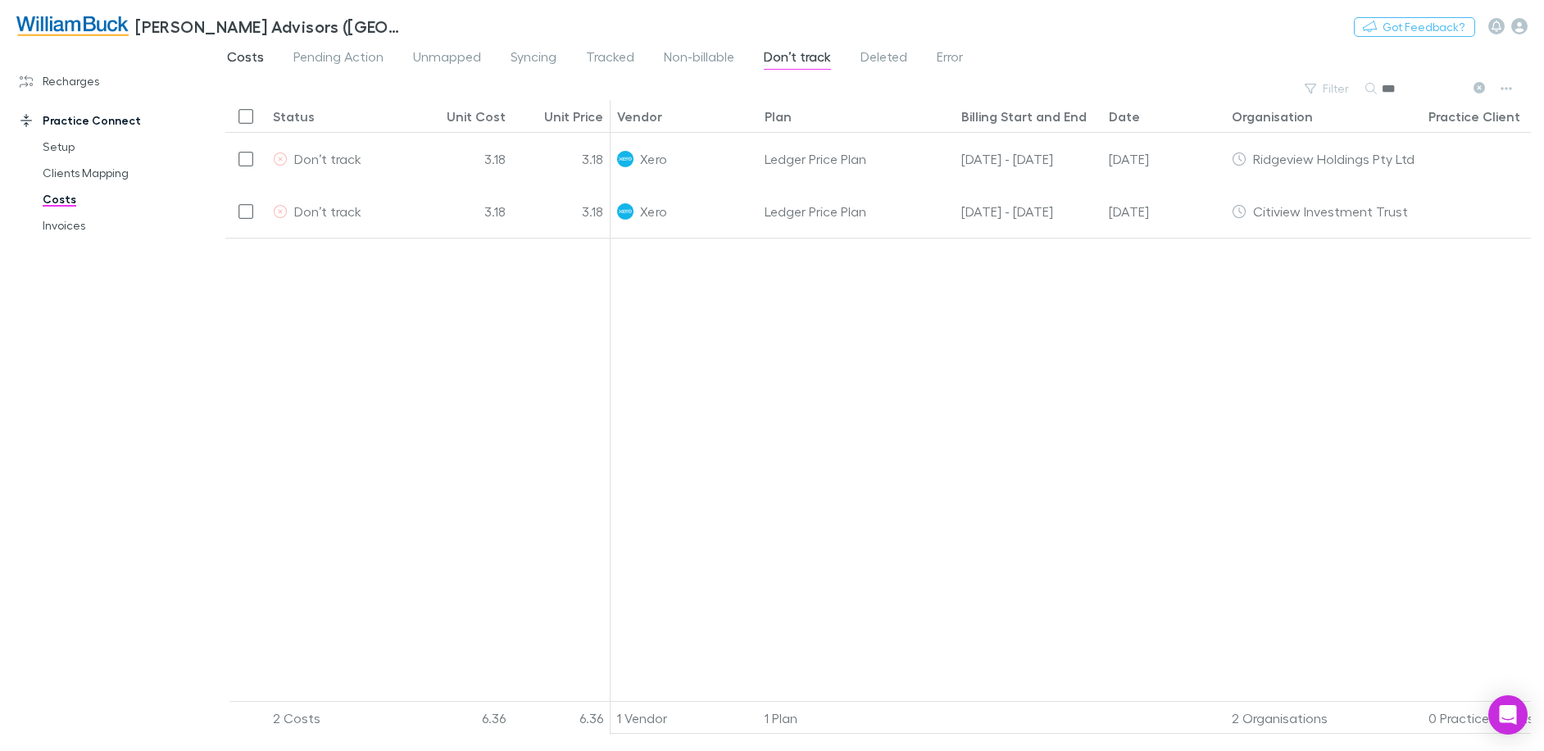
type input "***"
click at [241, 59] on span "Costs" at bounding box center [245, 58] width 37 height 21
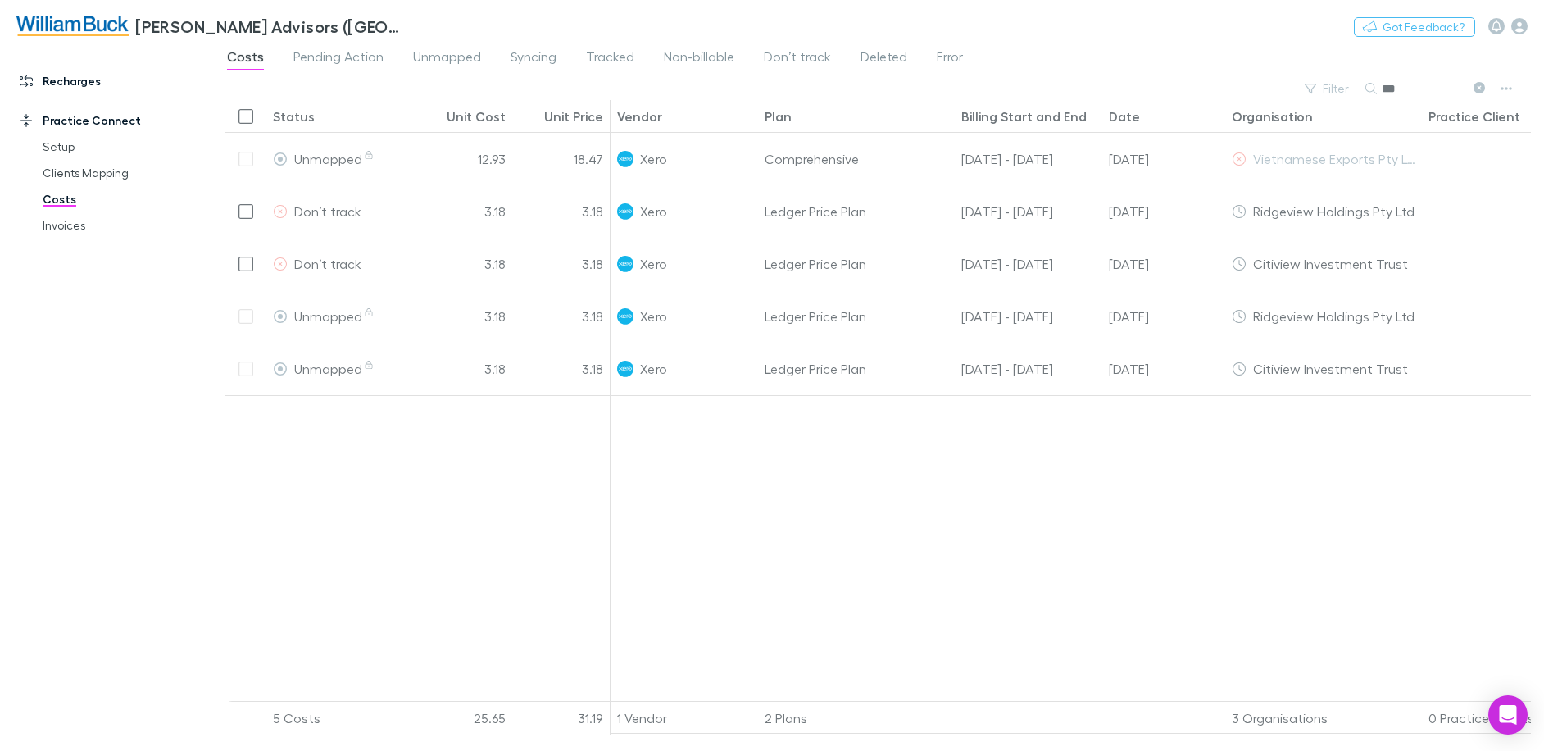
click at [69, 84] on link "Recharges" at bounding box center [112, 81] width 218 height 26
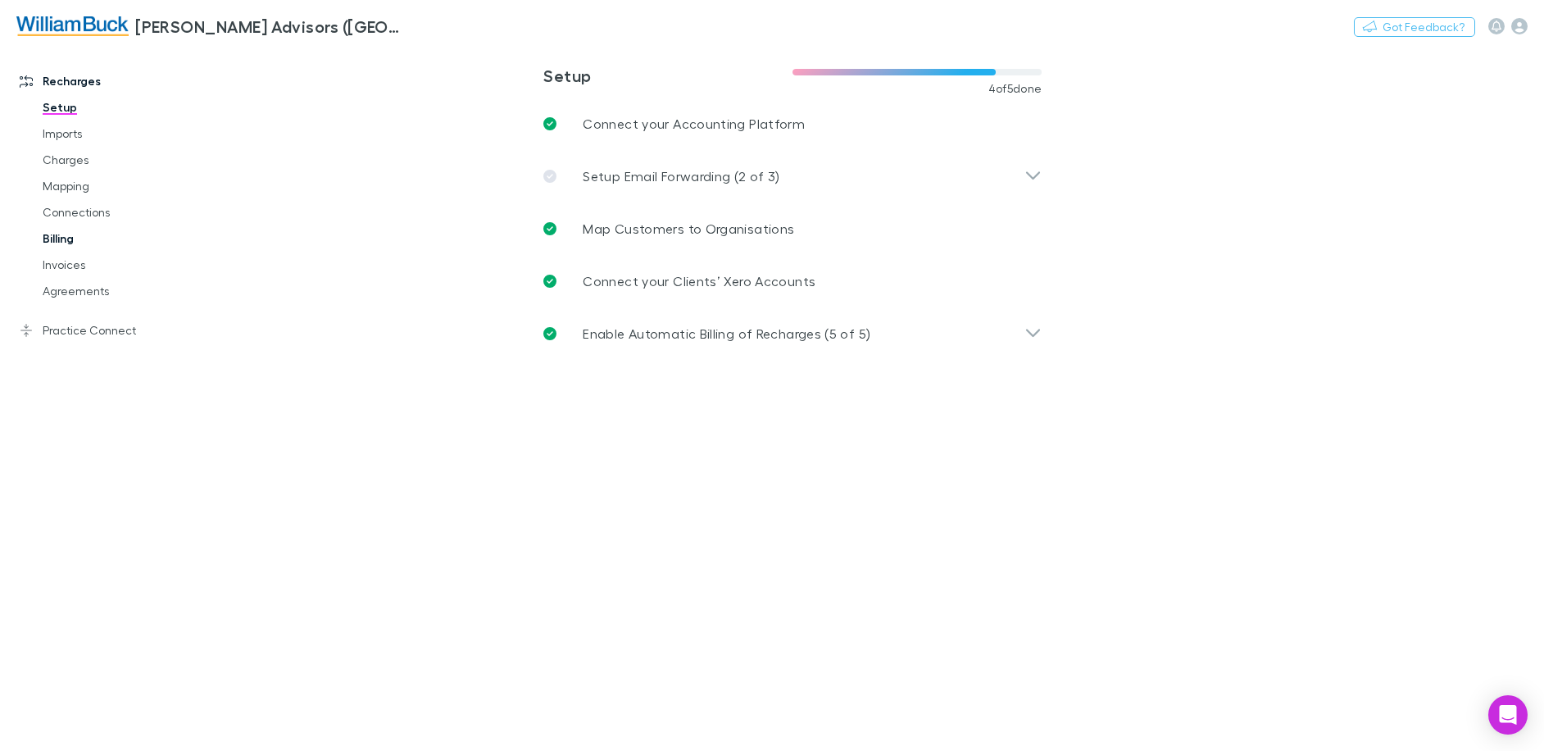
click at [53, 242] on link "Billing" at bounding box center [123, 238] width 195 height 26
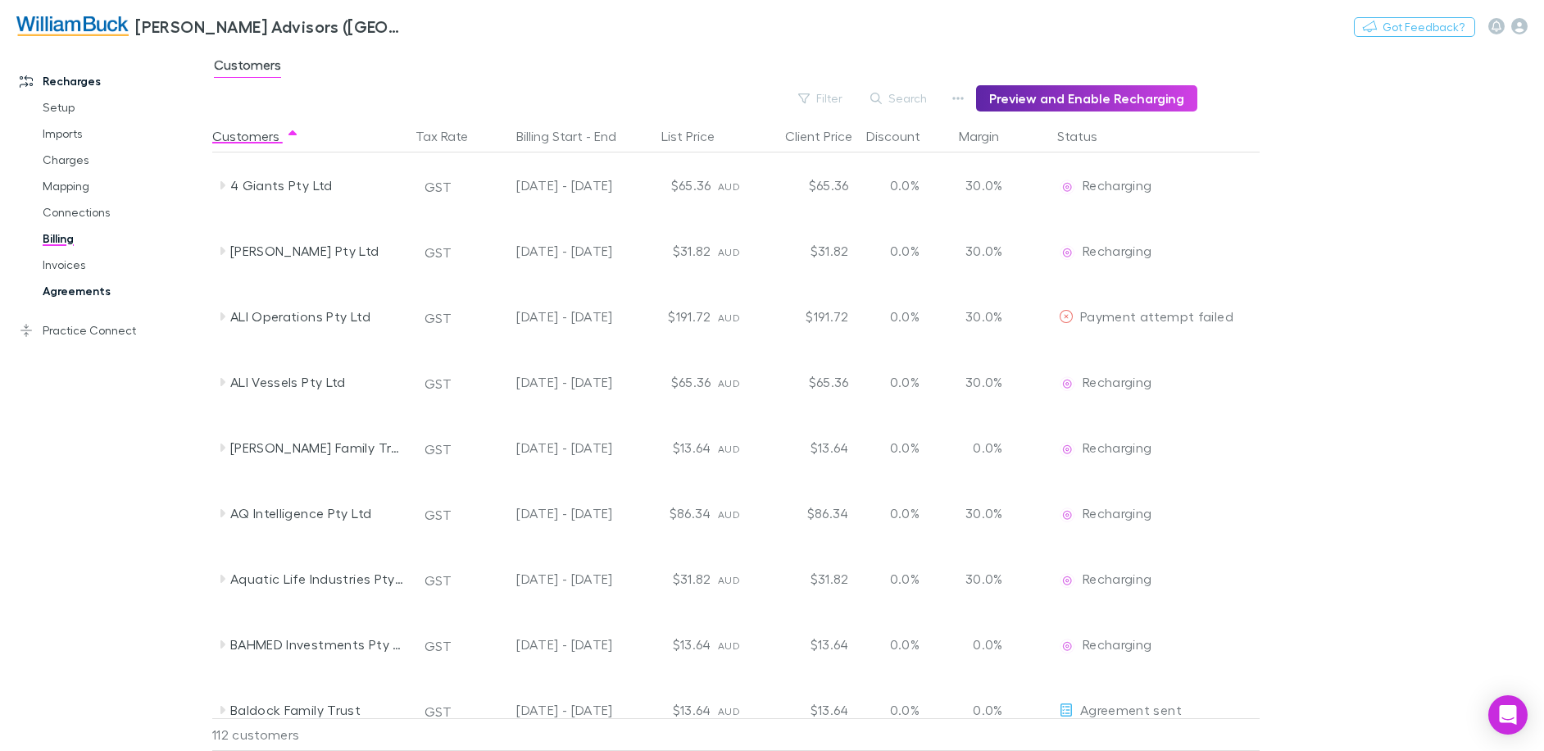
click at [60, 295] on link "Agreements" at bounding box center [123, 291] width 195 height 26
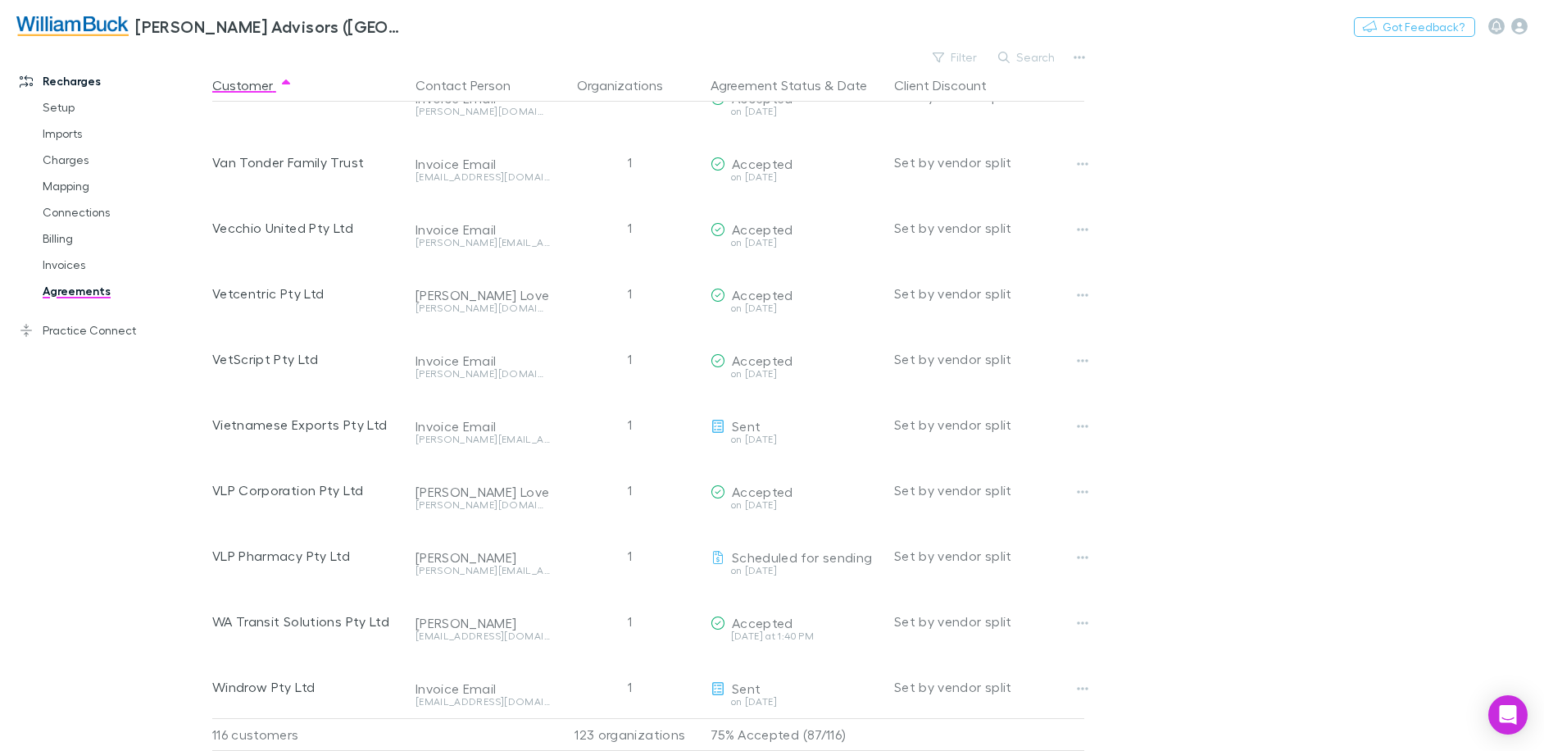
scroll to position [6608, 0]
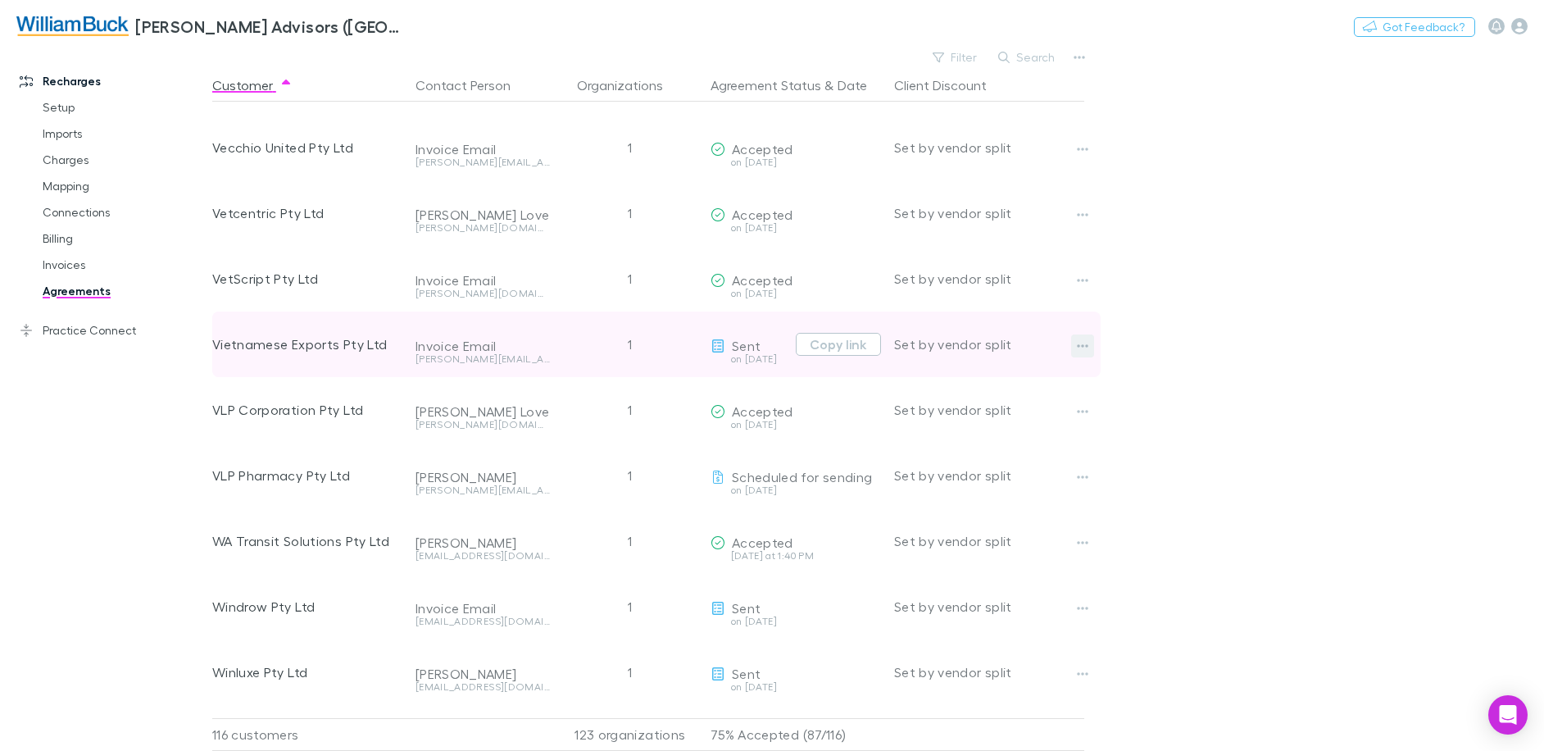
click at [1081, 344] on icon "button" at bounding box center [1082, 345] width 11 height 13
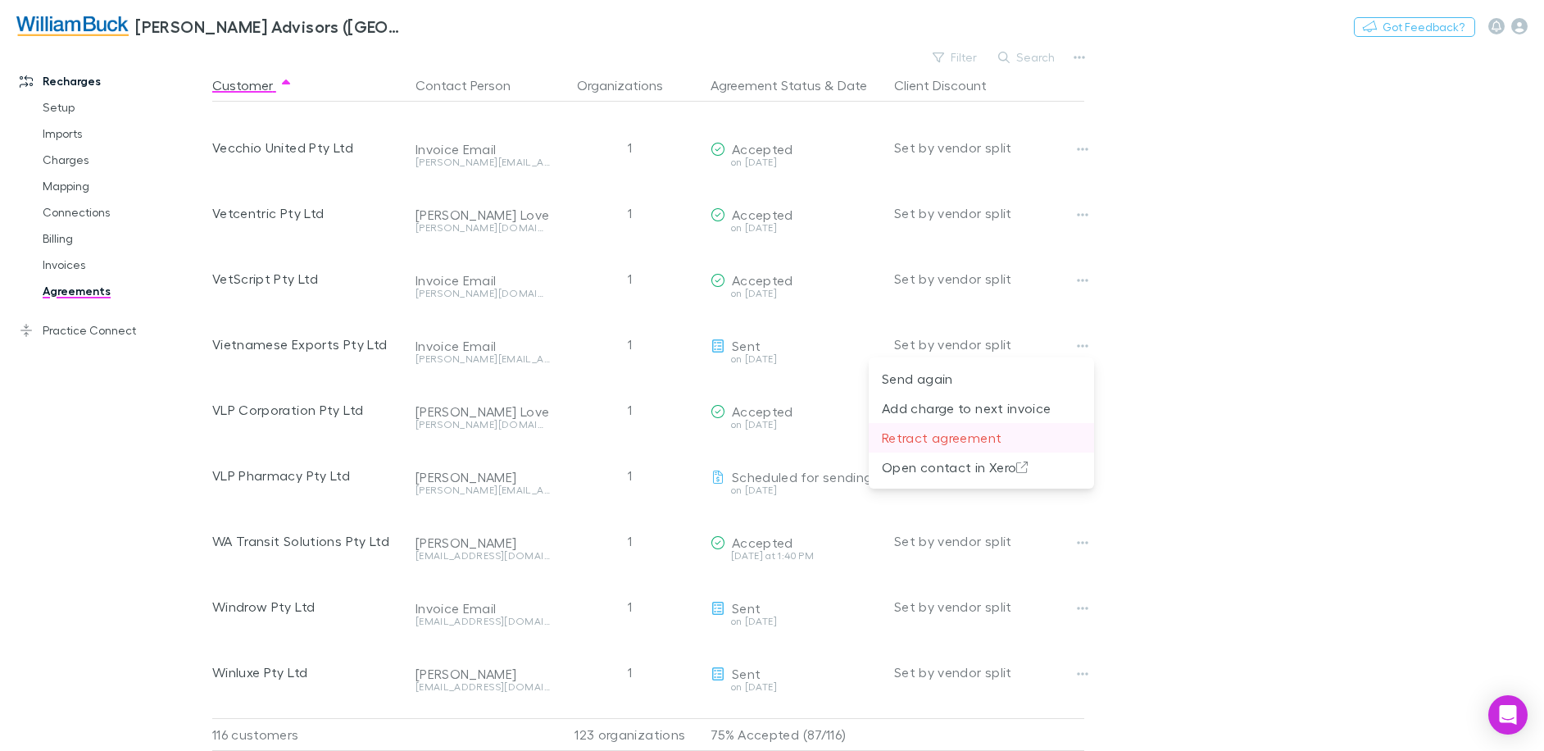
click at [967, 434] on p "Retract agreement" at bounding box center [981, 438] width 199 height 20
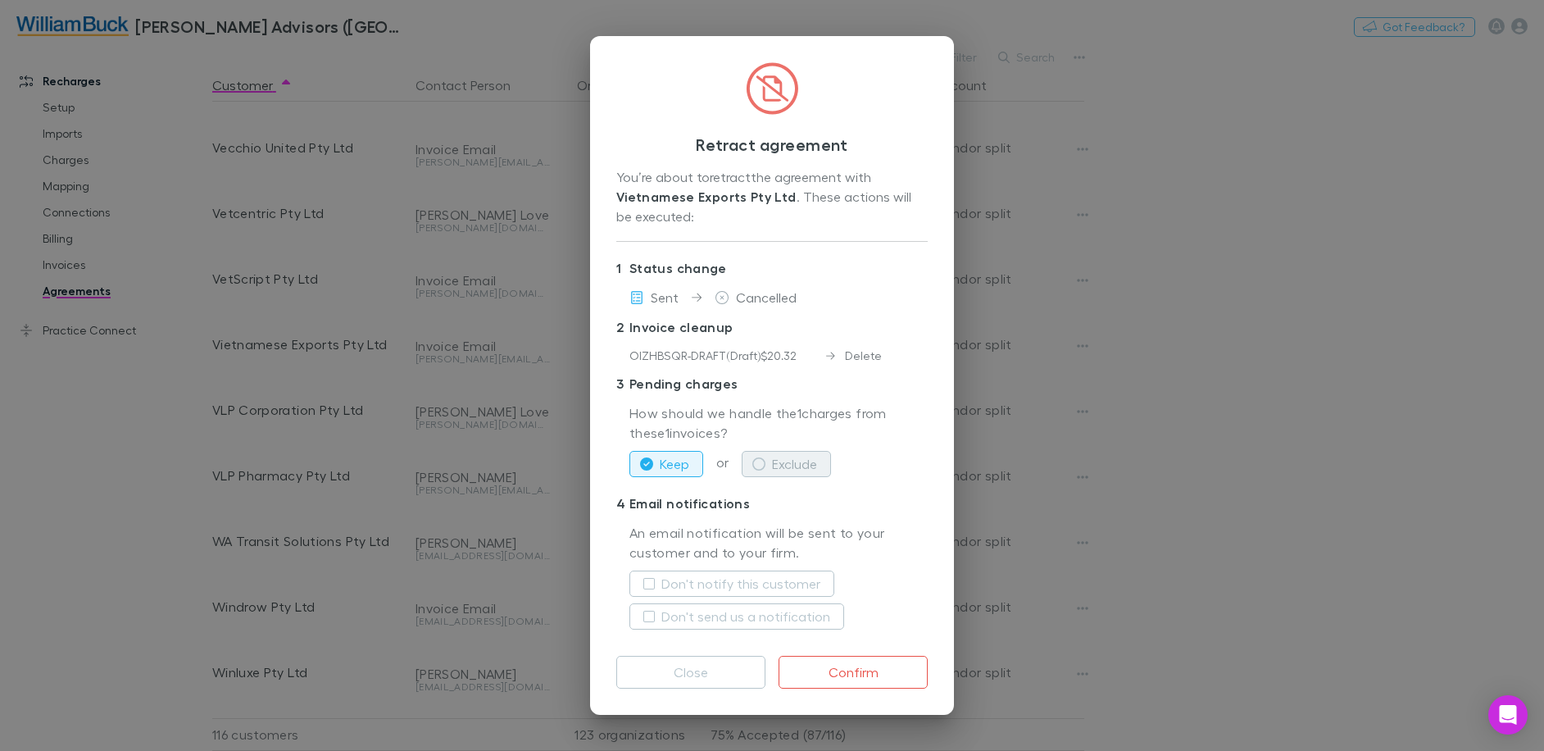
click at [763, 464] on icon "button" at bounding box center [758, 463] width 13 height 13
click at [862, 676] on button "Confirm" at bounding box center [853, 672] width 149 height 33
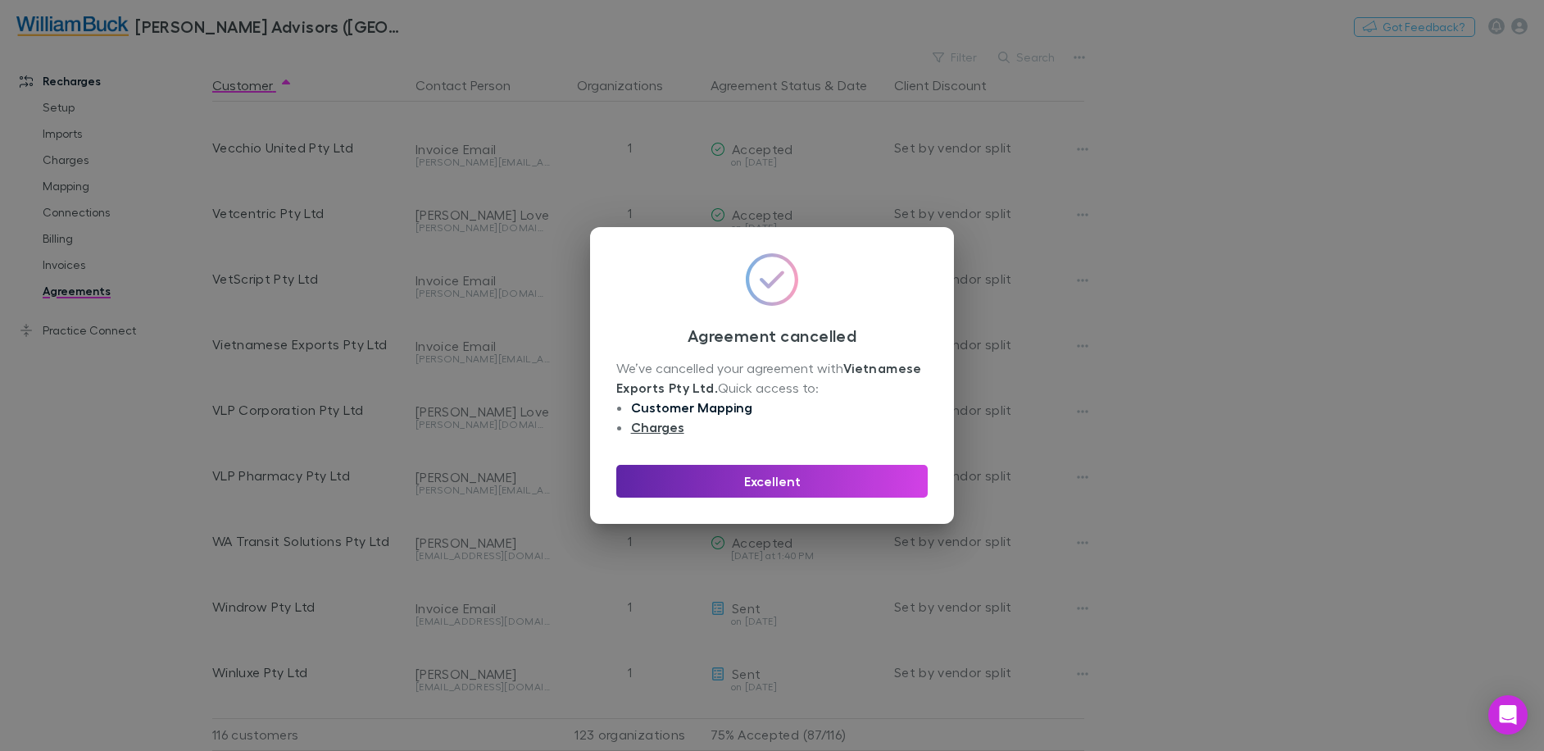
click at [715, 406] on link "Customer Mapping" at bounding box center [691, 407] width 121 height 16
click at [669, 428] on link "Charges" at bounding box center [657, 427] width 53 height 16
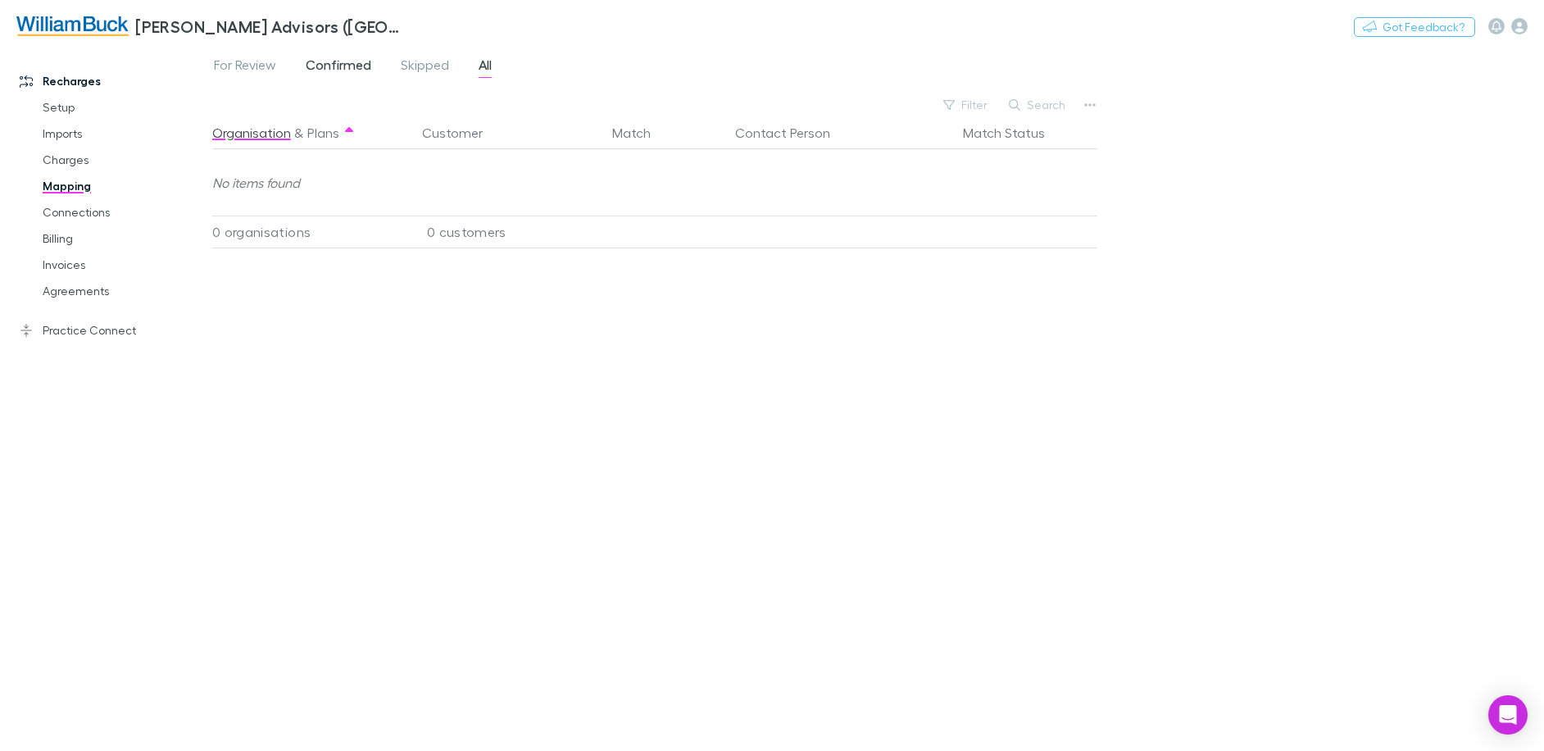
click at [334, 67] on span "Confirmed" at bounding box center [339, 67] width 66 height 21
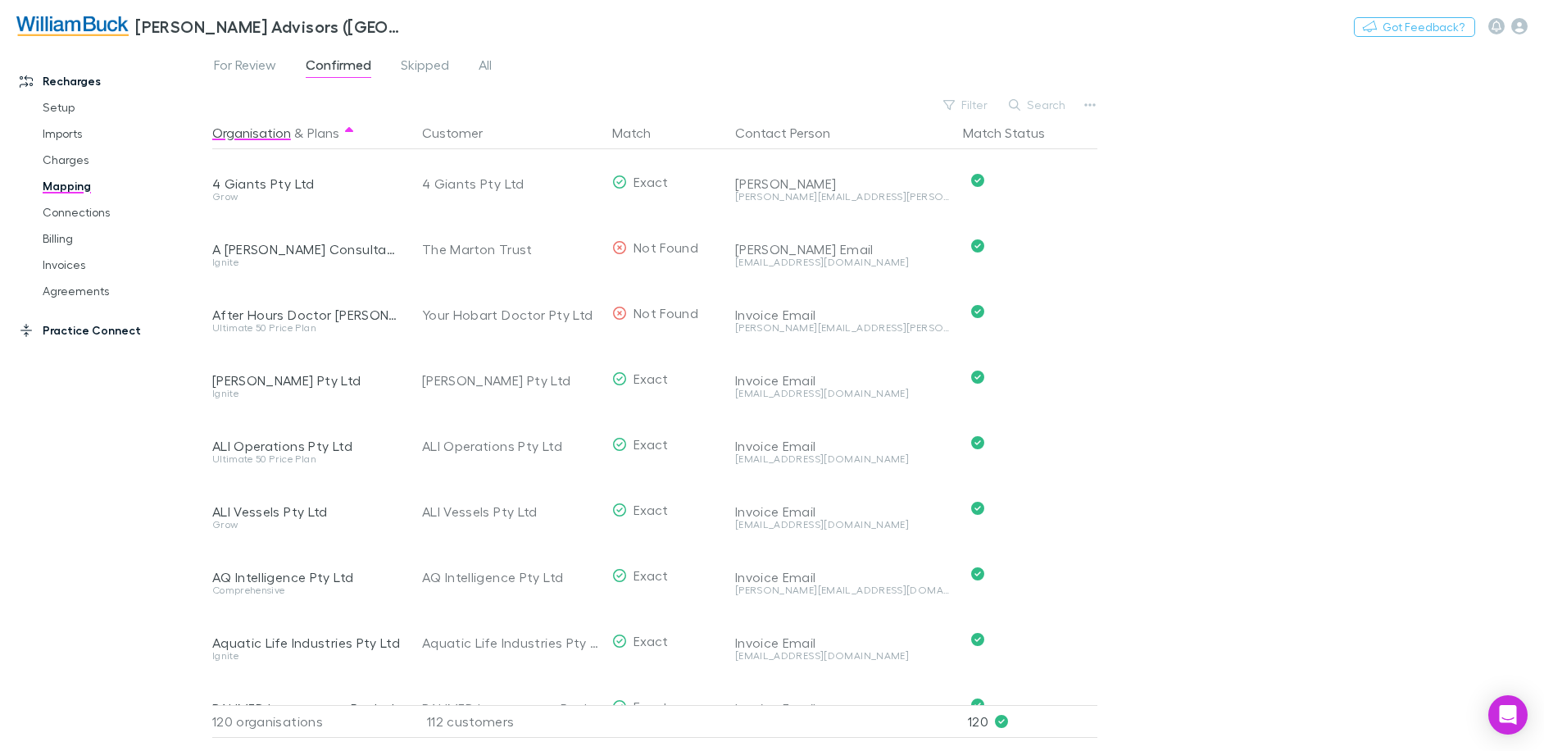
click at [77, 326] on link "Practice Connect" at bounding box center [112, 330] width 218 height 26
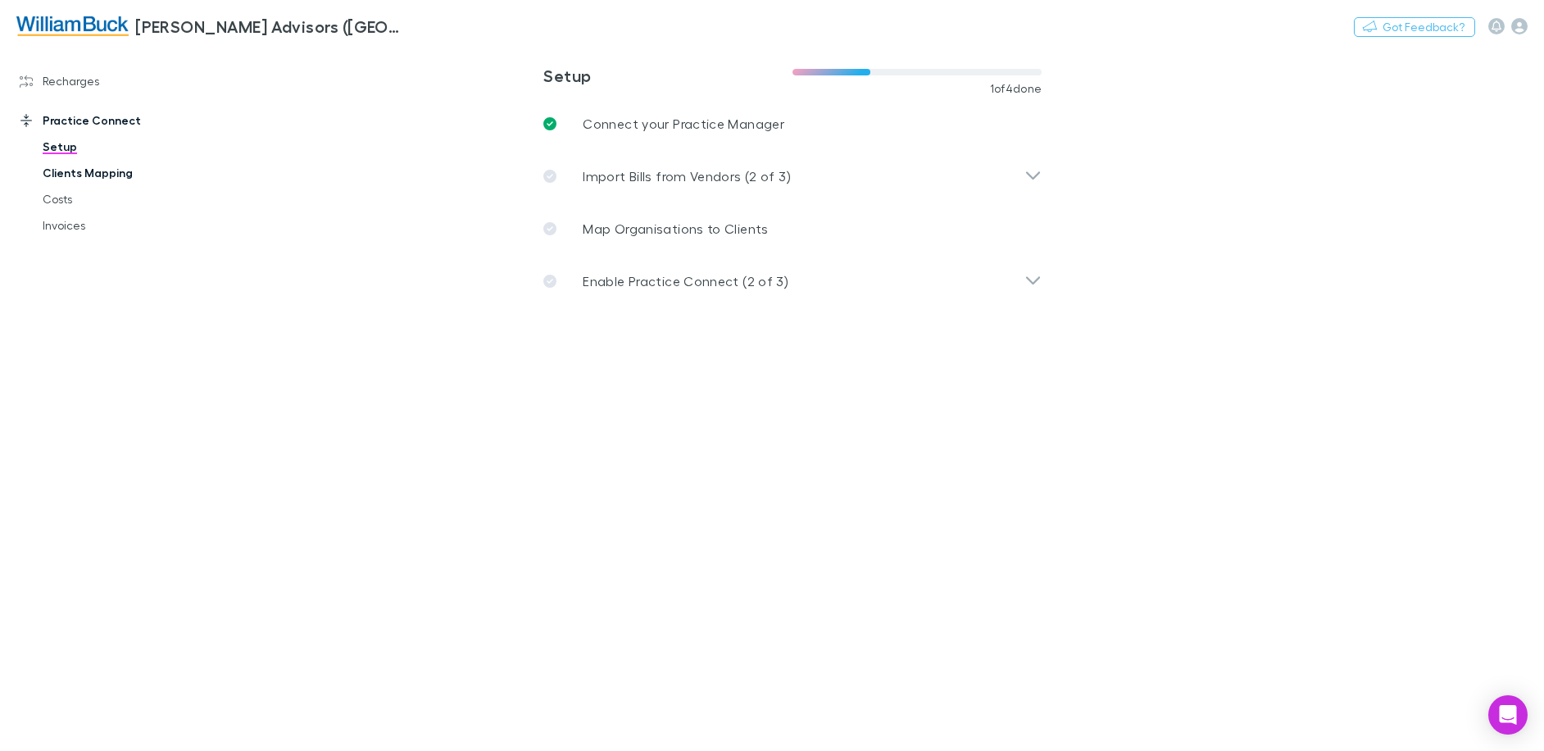
click at [83, 177] on link "Clients Mapping" at bounding box center [123, 173] width 195 height 26
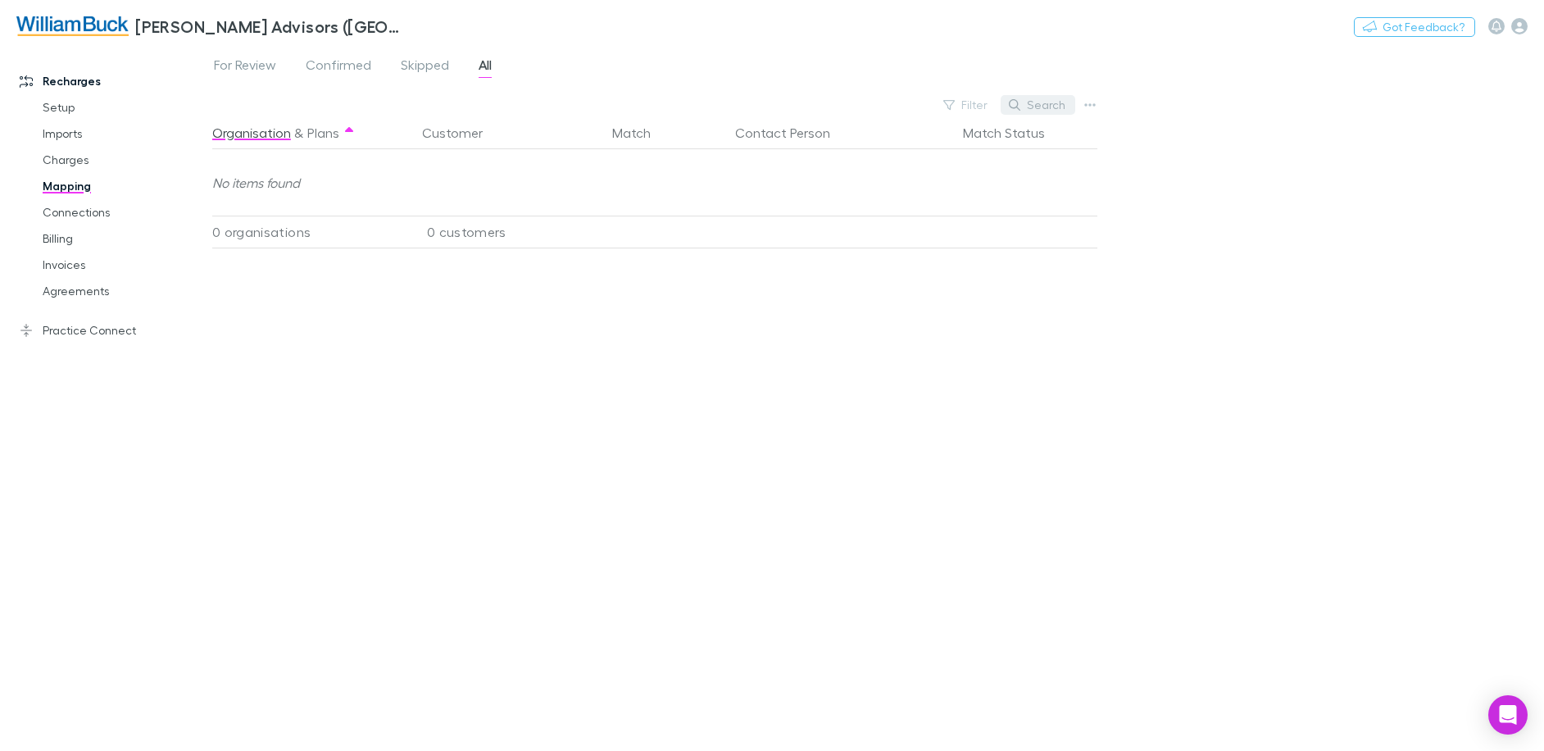
click at [1051, 110] on button "Search" at bounding box center [1038, 105] width 75 height 20
type input "****"
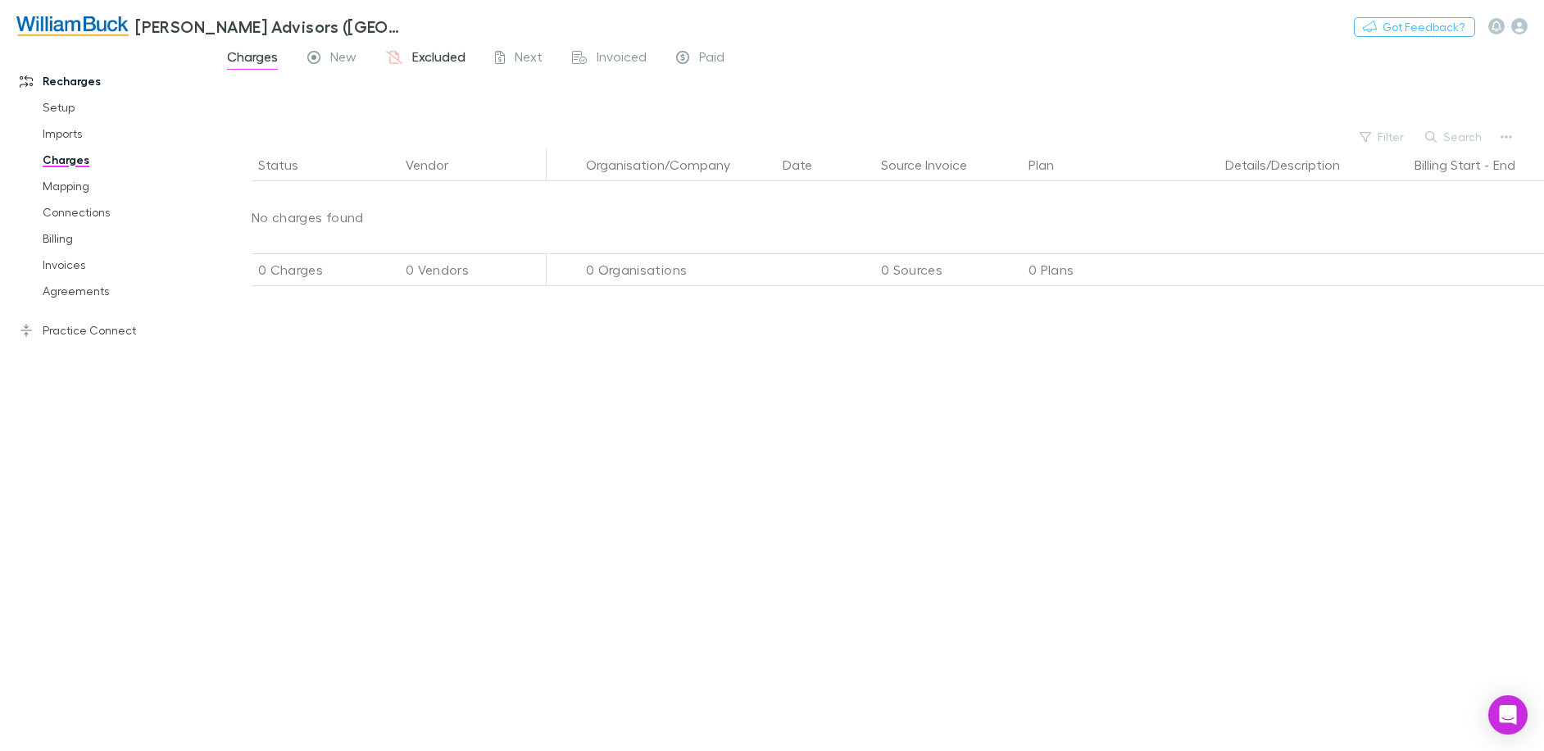
click at [456, 59] on span "Excluded" at bounding box center [438, 58] width 53 height 21
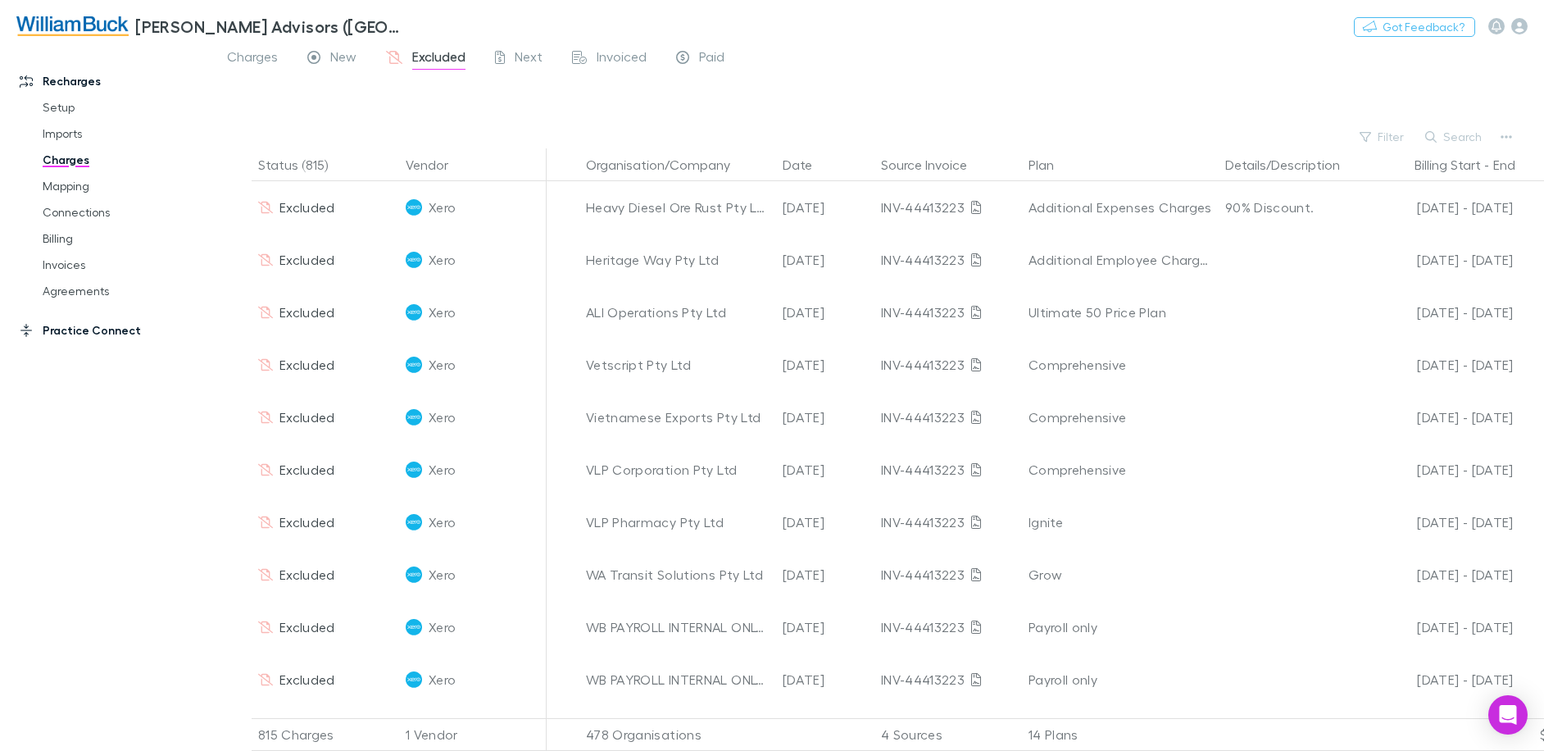
click at [62, 336] on link "Practice Connect" at bounding box center [112, 330] width 218 height 26
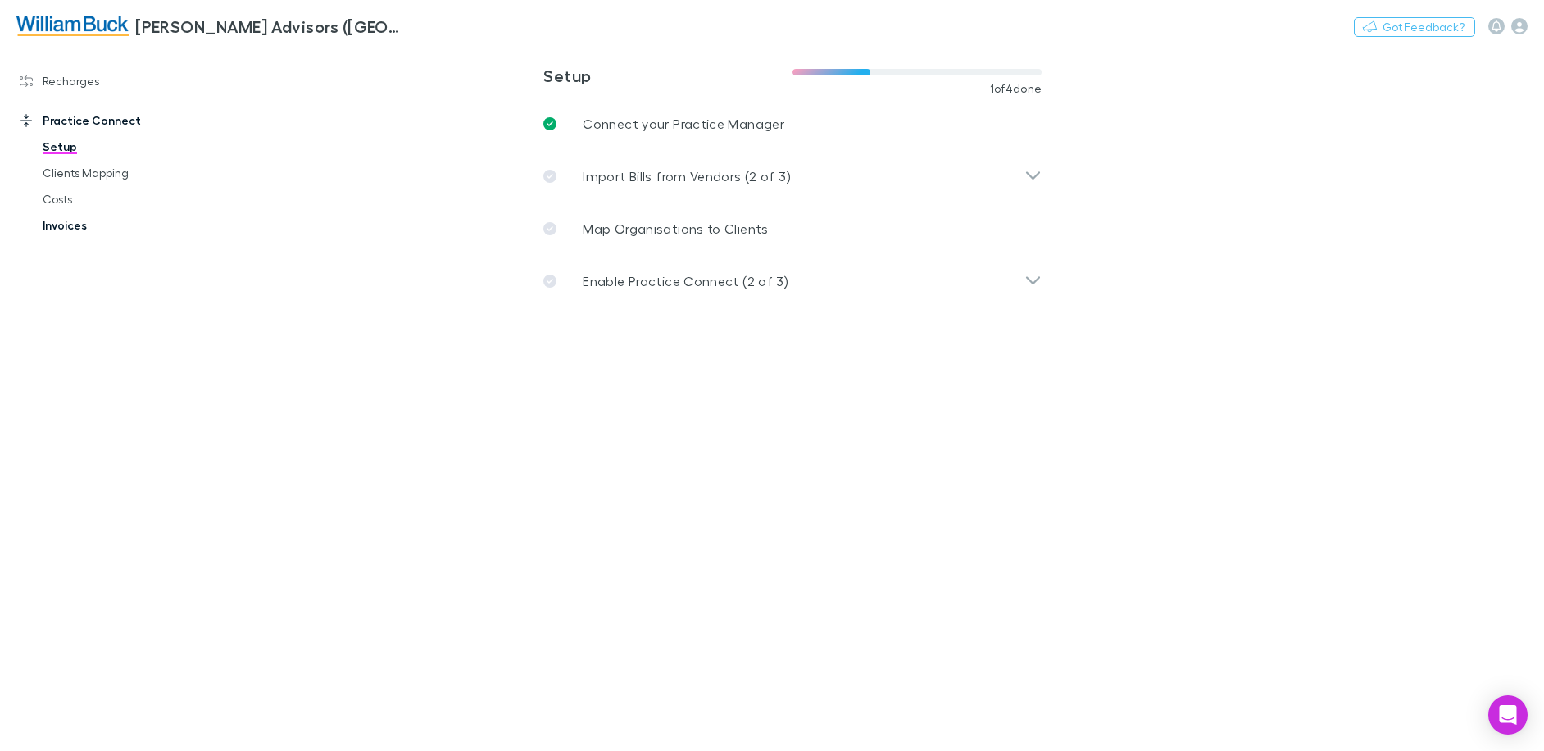
drag, startPoint x: 48, startPoint y: 209, endPoint x: 114, endPoint y: 224, distance: 68.0
click at [48, 209] on link "Costs" at bounding box center [123, 199] width 195 height 26
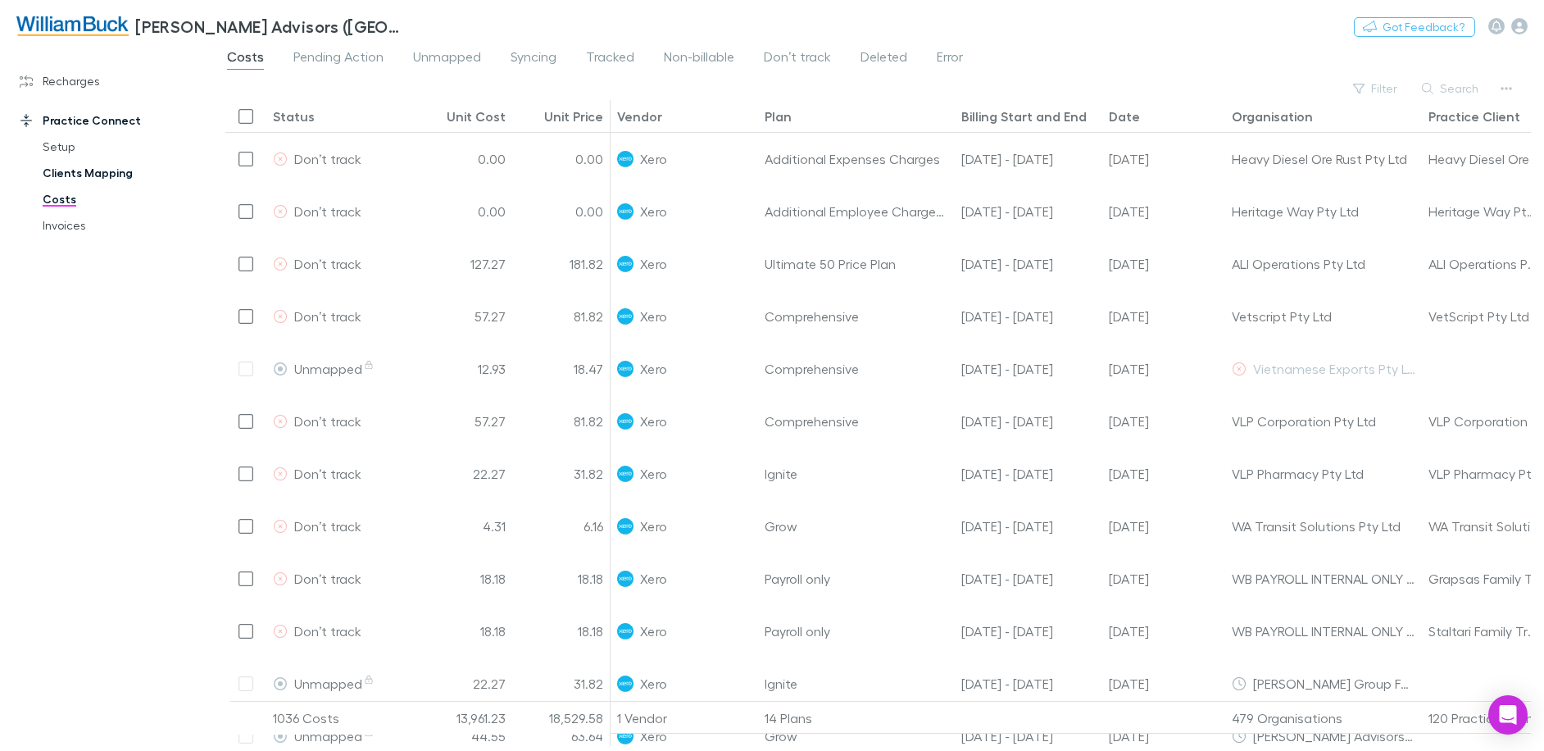
click at [89, 179] on link "Clients Mapping" at bounding box center [123, 173] width 195 height 26
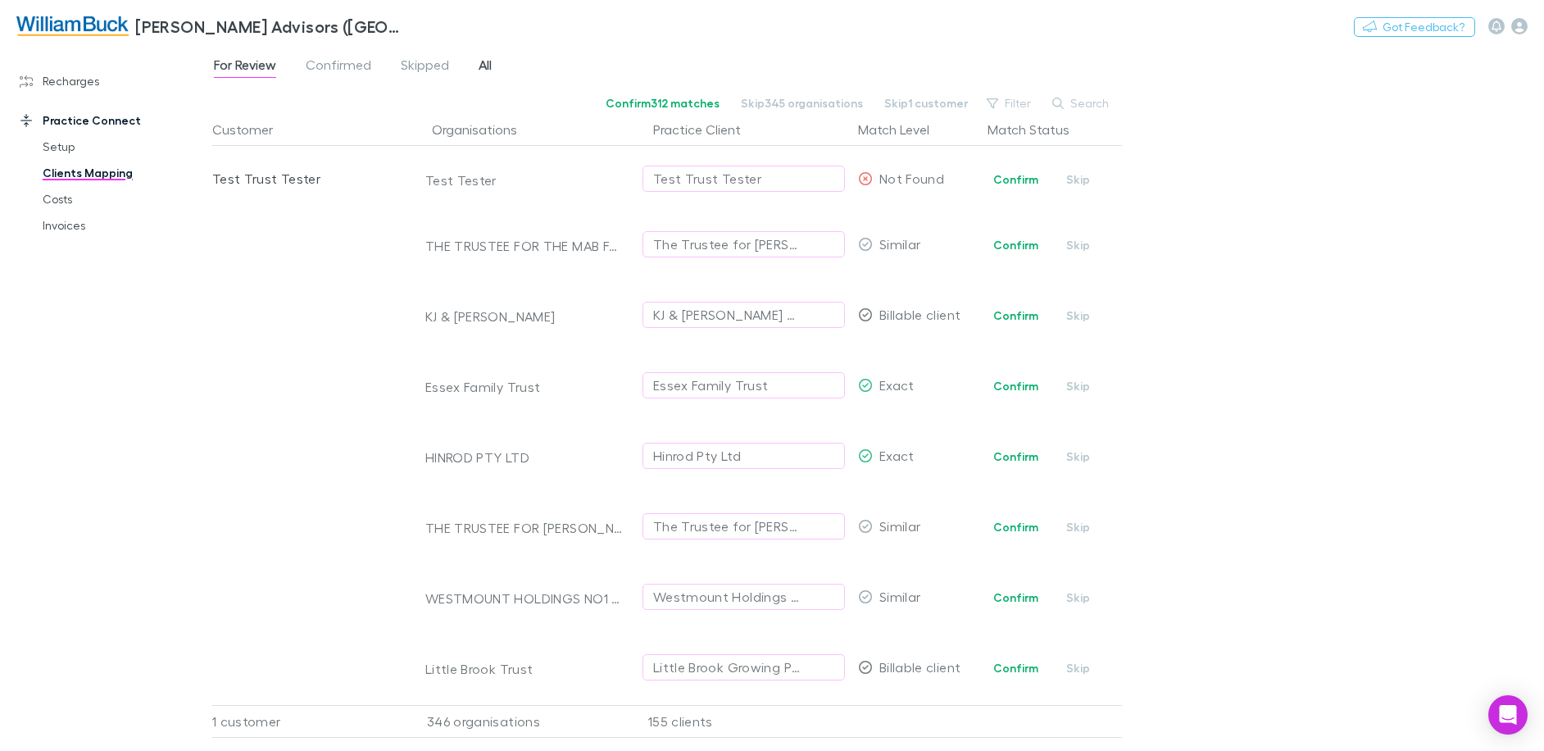
click at [477, 66] on link "All" at bounding box center [485, 67] width 16 height 26
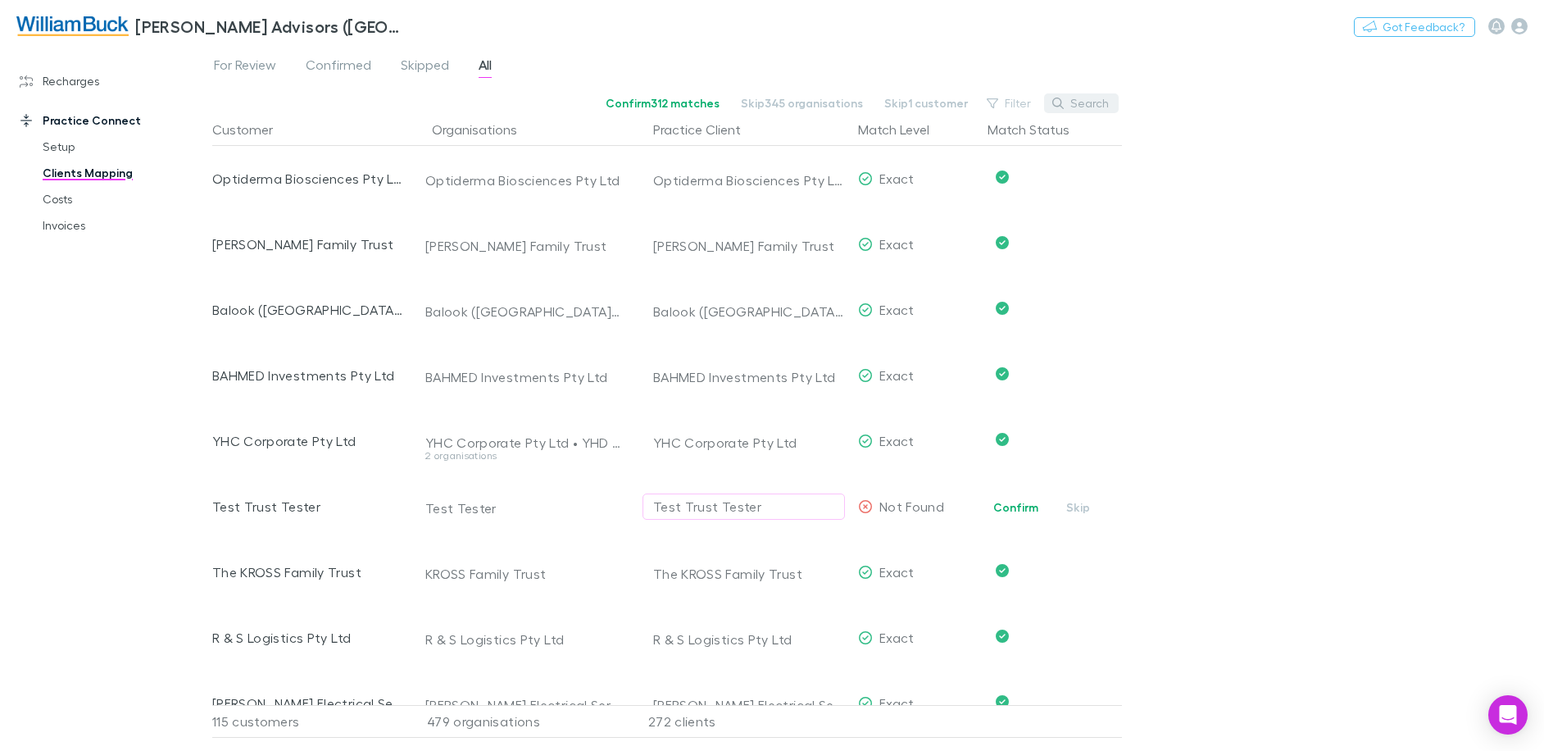
click at [1085, 101] on button "Search" at bounding box center [1081, 103] width 75 height 20
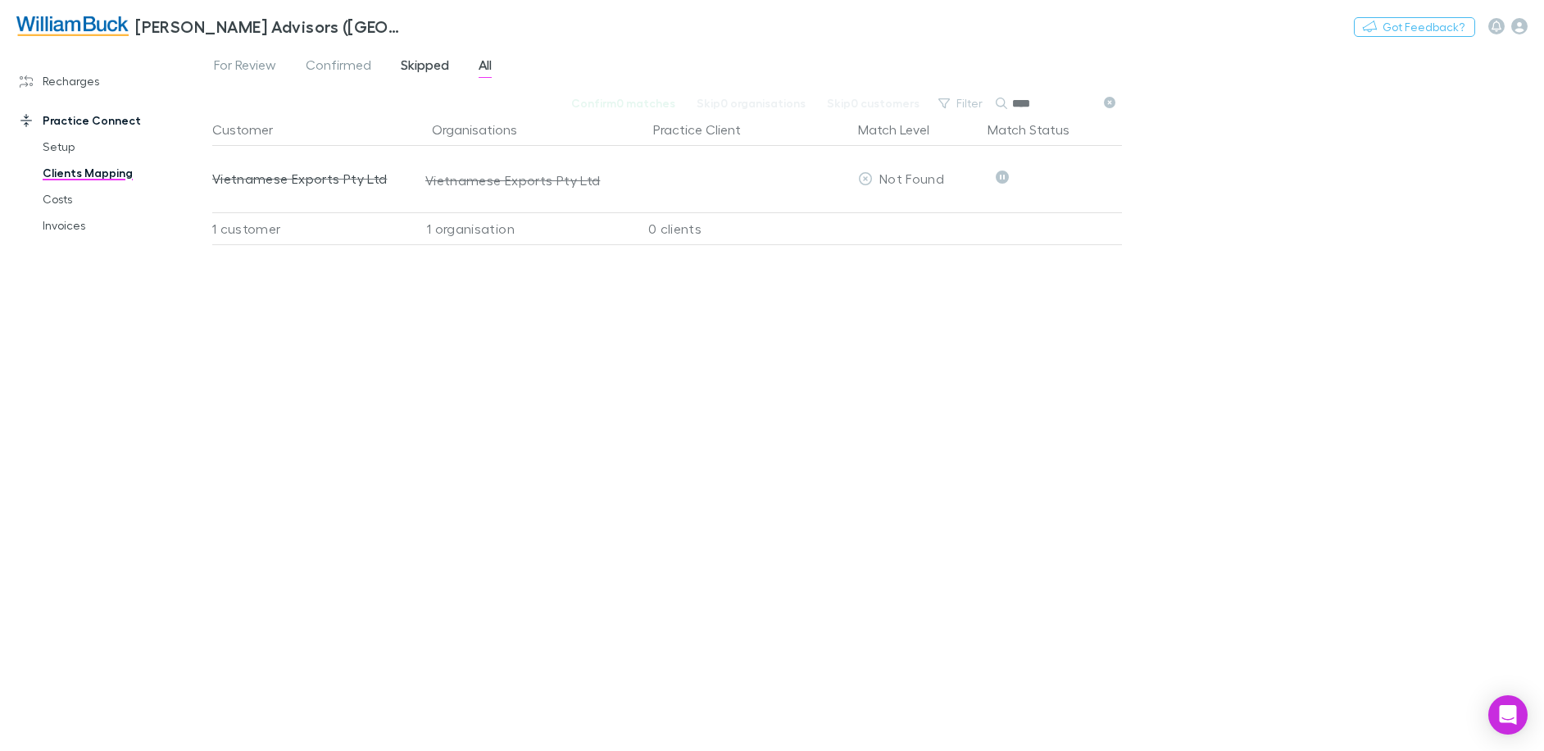
type input "****"
click at [426, 66] on span "Skipped" at bounding box center [425, 67] width 48 height 21
